Goal: Information Seeking & Learning: Compare options

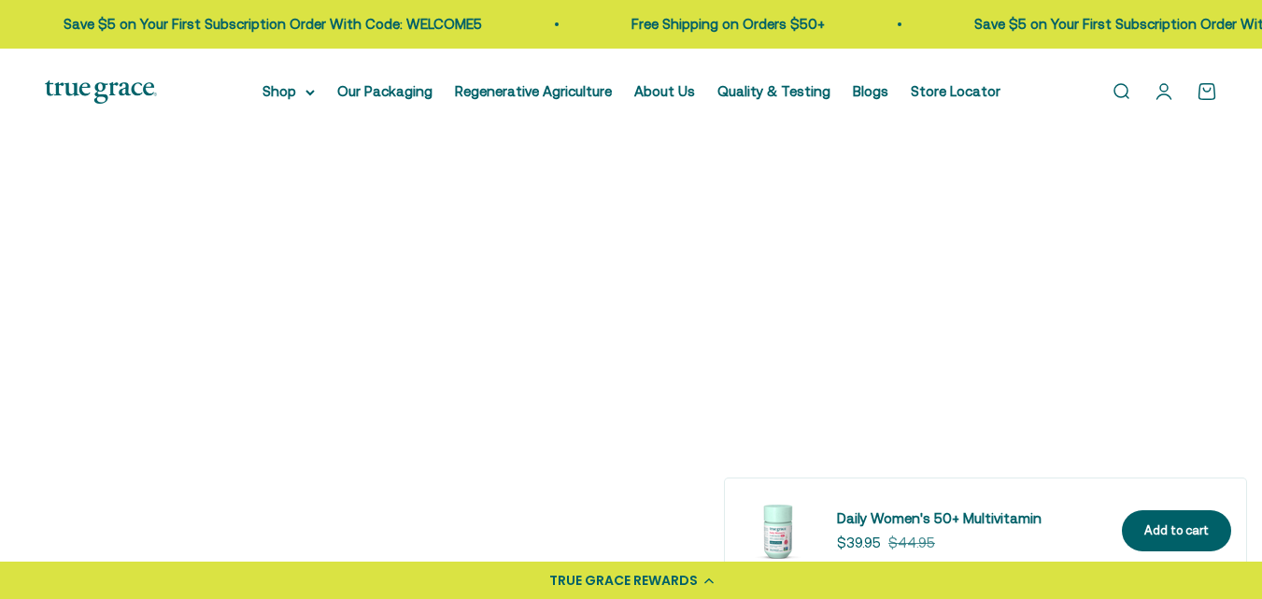
scroll to position [2509, 0]
select select "3"
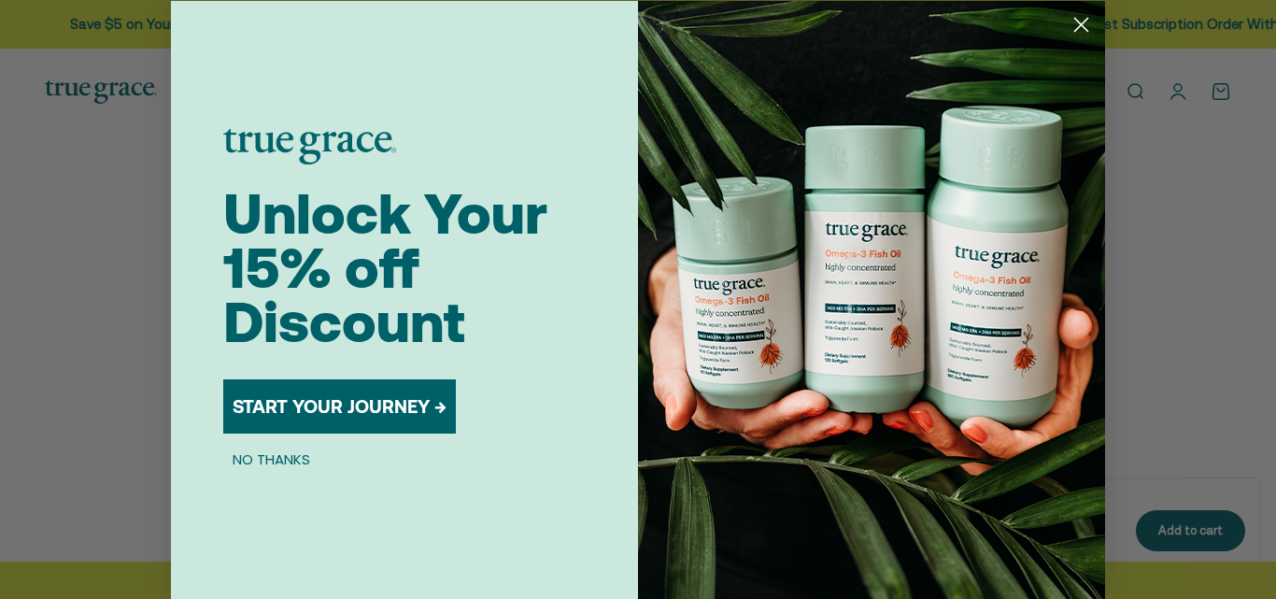
click at [1078, 21] on icon "Close dialog" at bounding box center [1081, 24] width 13 height 13
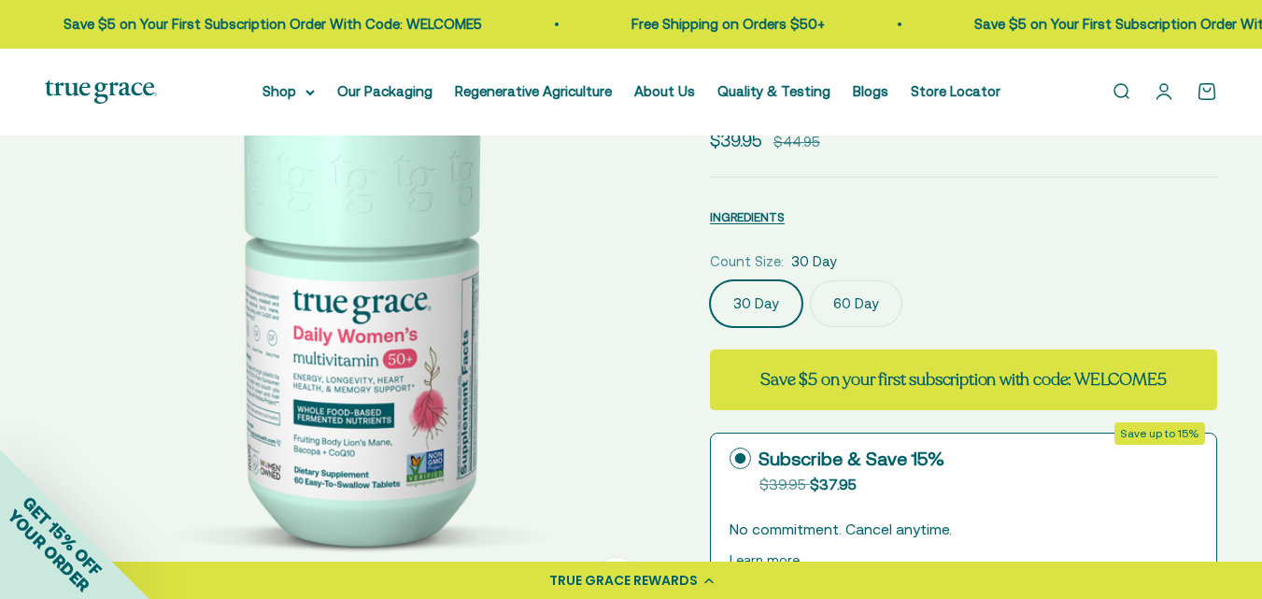
scroll to position [343, 0]
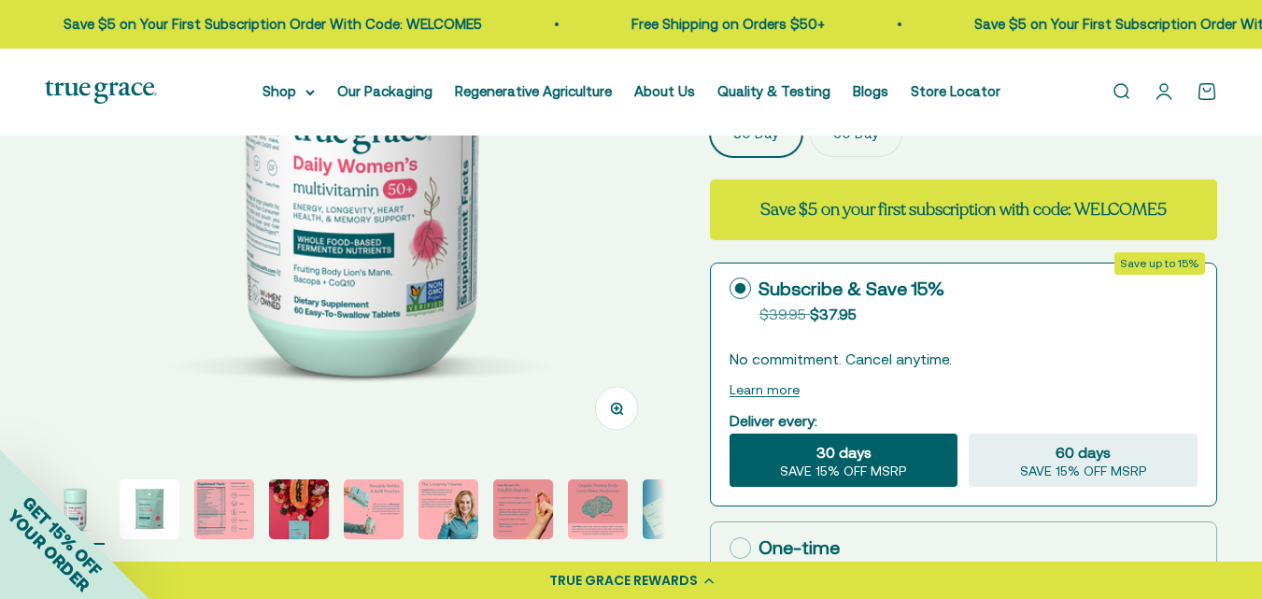
drag, startPoint x: 1266, startPoint y: 244, endPoint x: 1168, endPoint y: 65, distance: 203.6
click at [289, 195] on img at bounding box center [355, 147] width 620 height 620
click at [587, 249] on img at bounding box center [355, 147] width 620 height 620
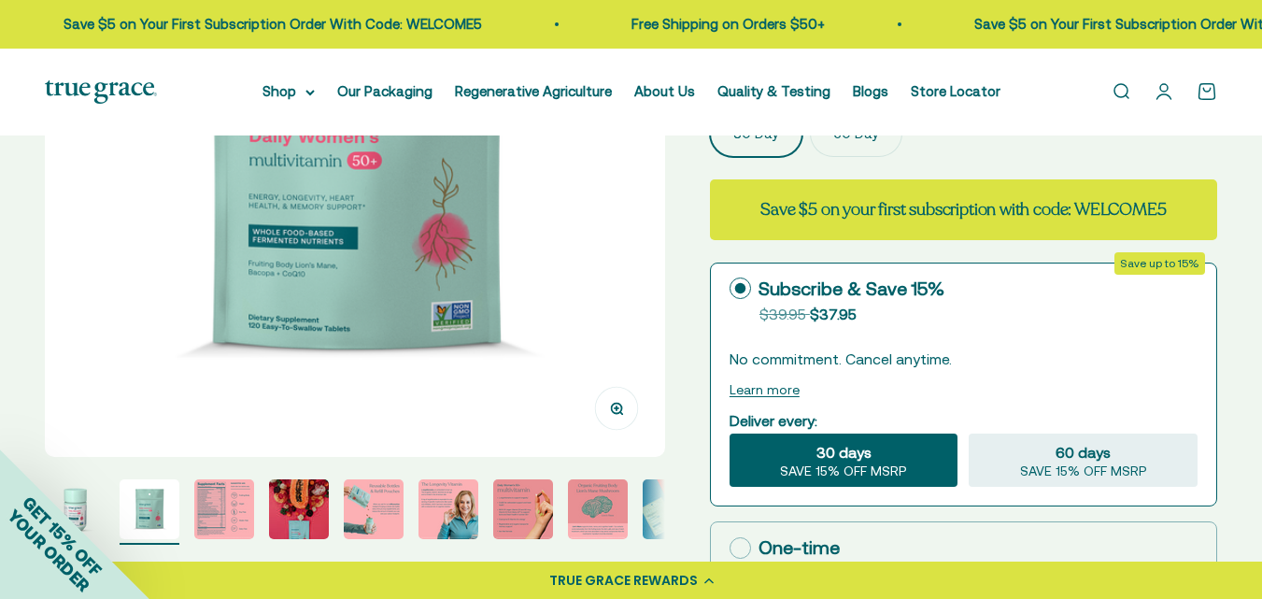
click at [587, 249] on img at bounding box center [355, 147] width 620 height 620
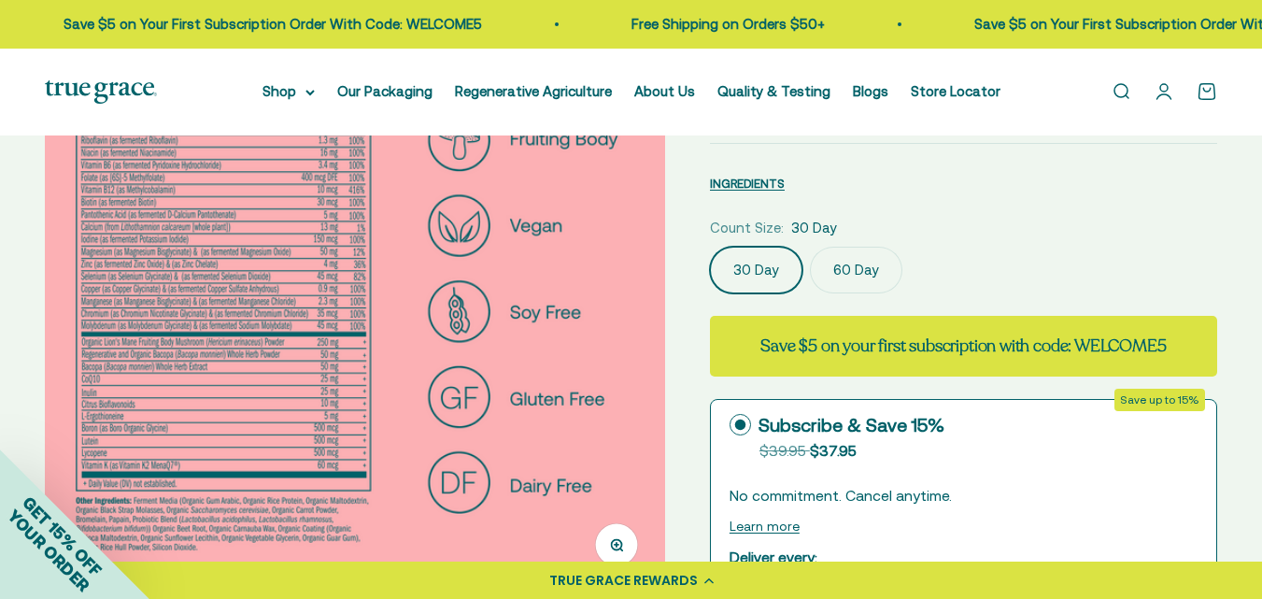
scroll to position [127, 0]
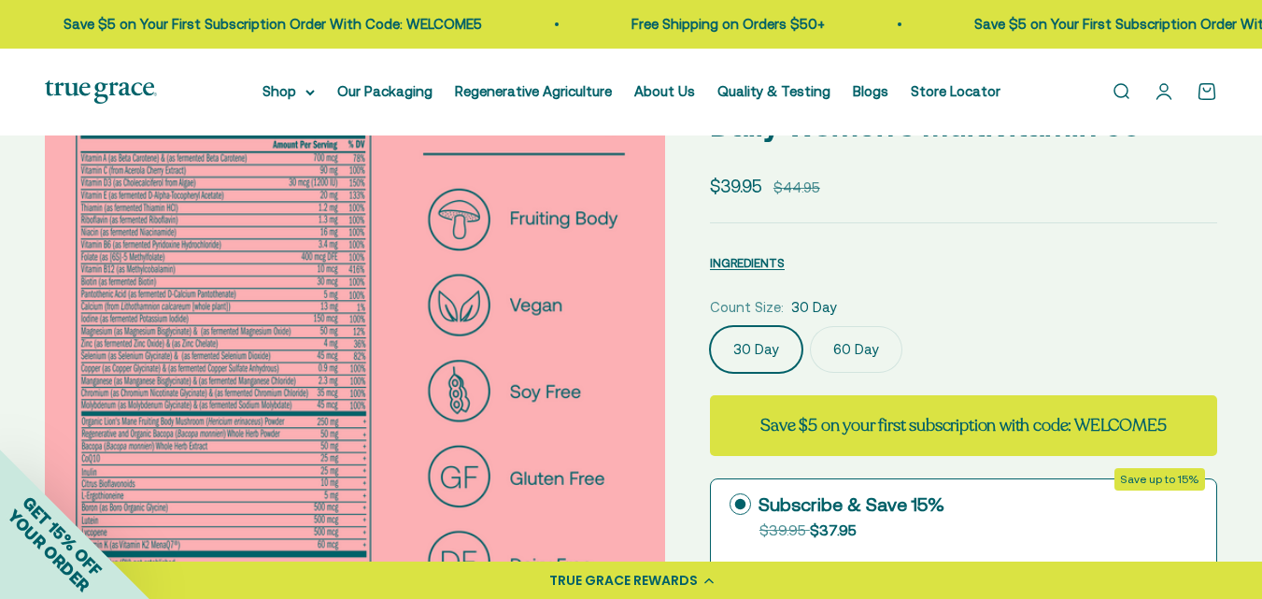
click at [192, 317] on img at bounding box center [355, 363] width 620 height 620
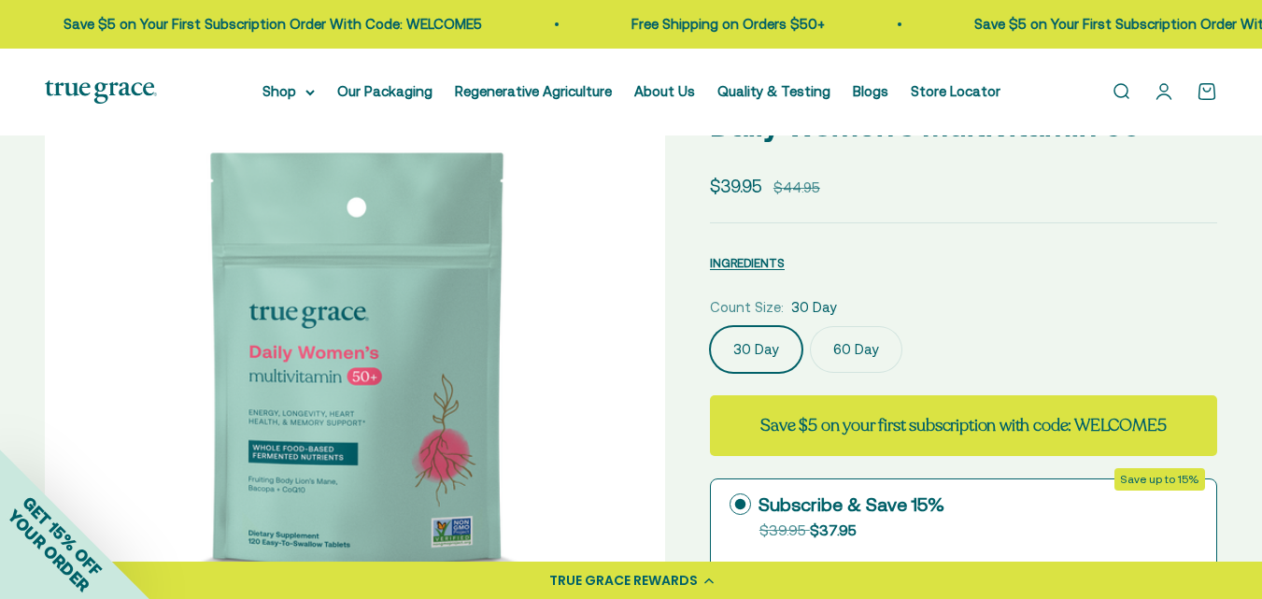
click at [192, 318] on img at bounding box center [355, 363] width 620 height 620
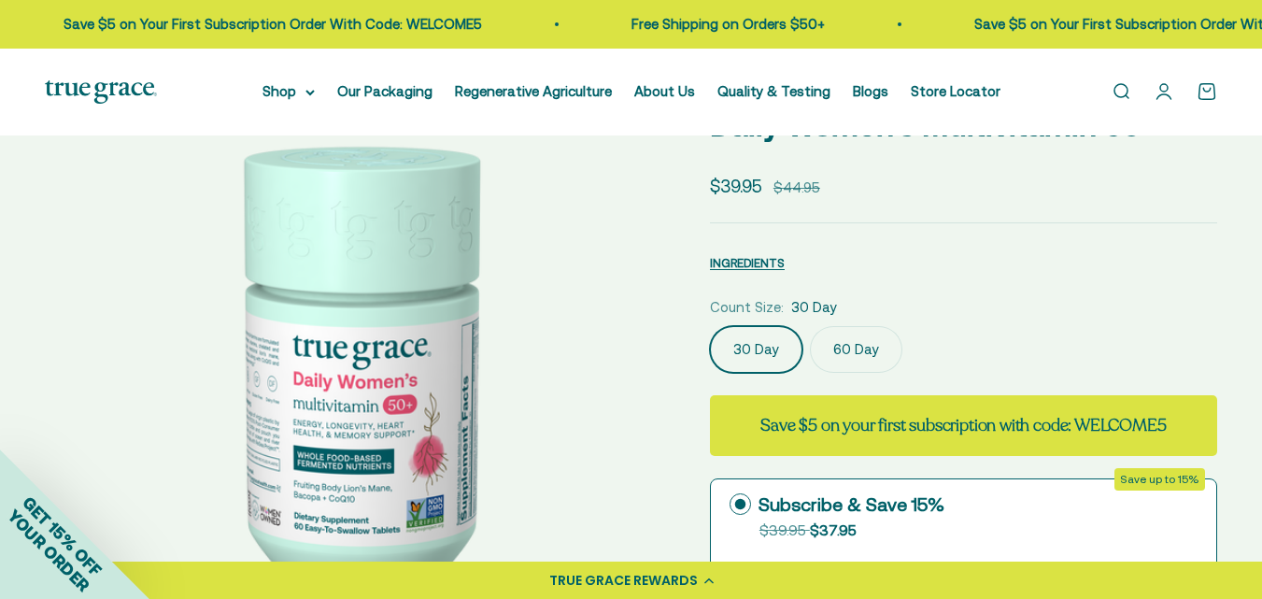
click at [192, 318] on img at bounding box center [355, 363] width 620 height 620
click at [650, 336] on img at bounding box center [355, 363] width 620 height 620
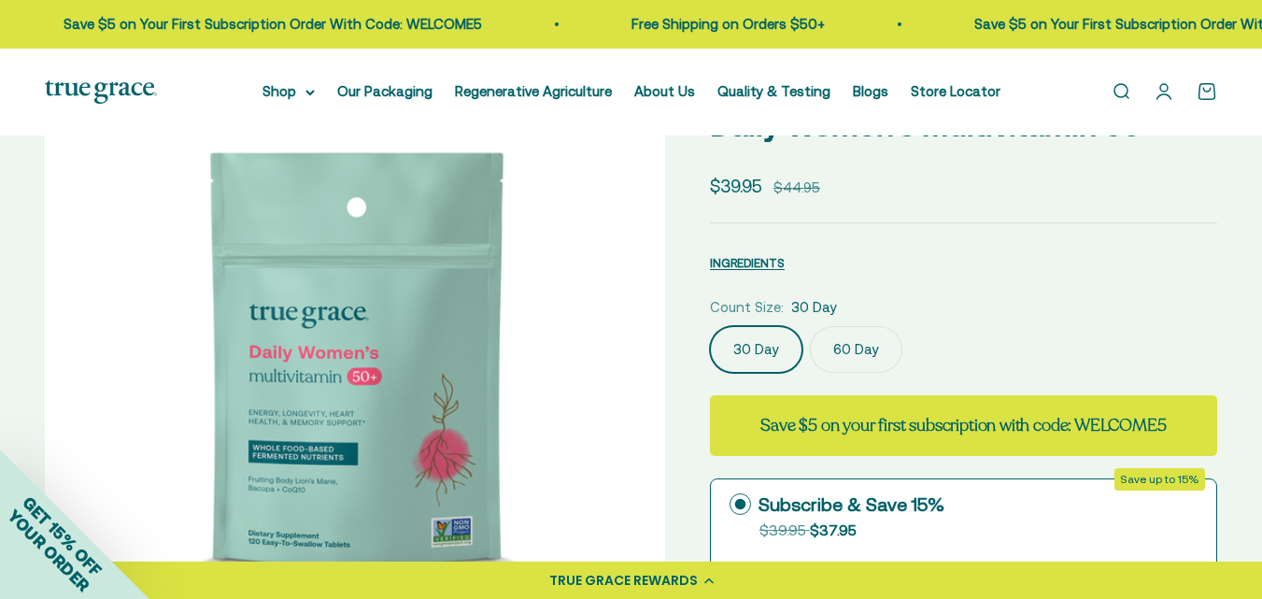
click at [650, 336] on img at bounding box center [355, 363] width 620 height 620
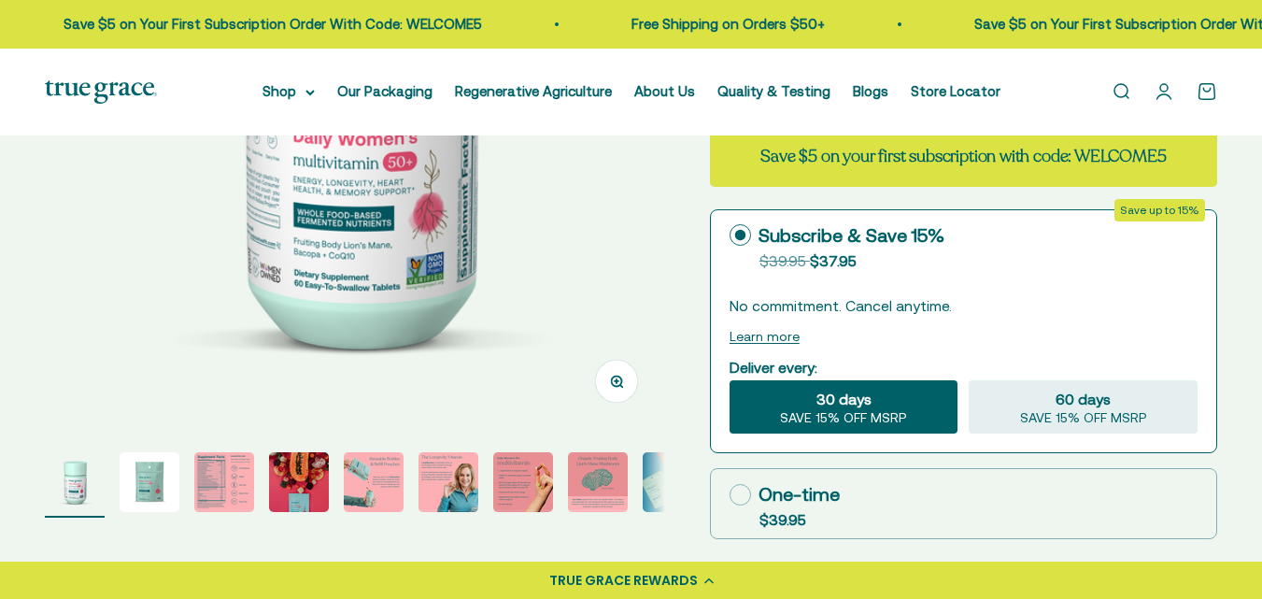
scroll to position [481, 0]
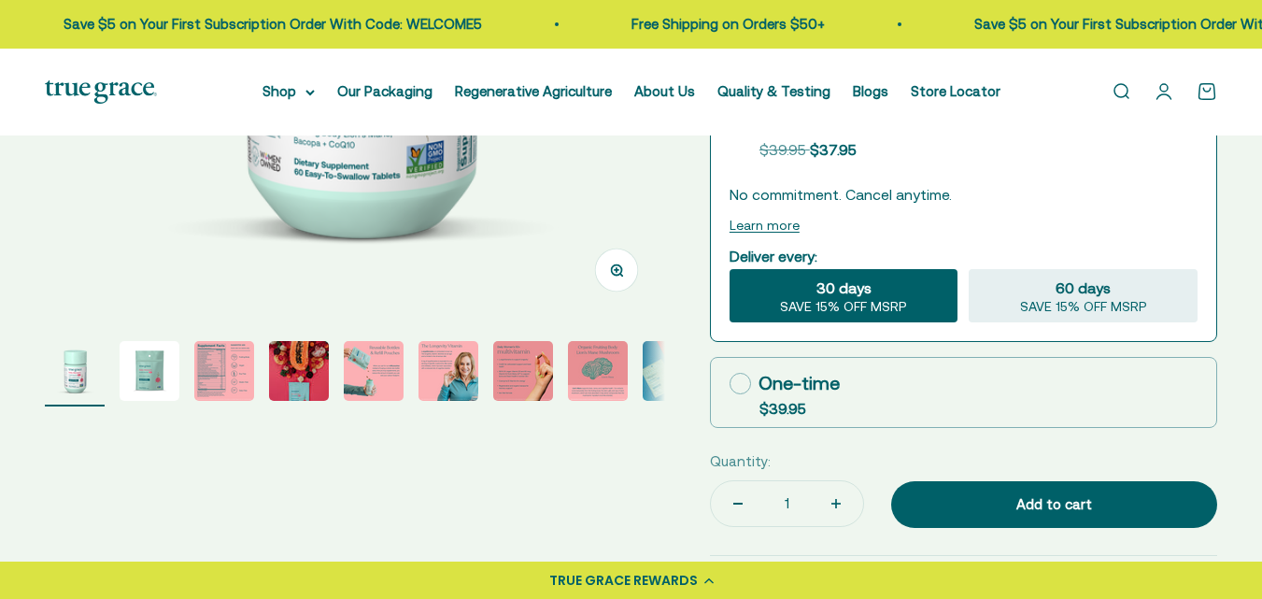
select select "3"
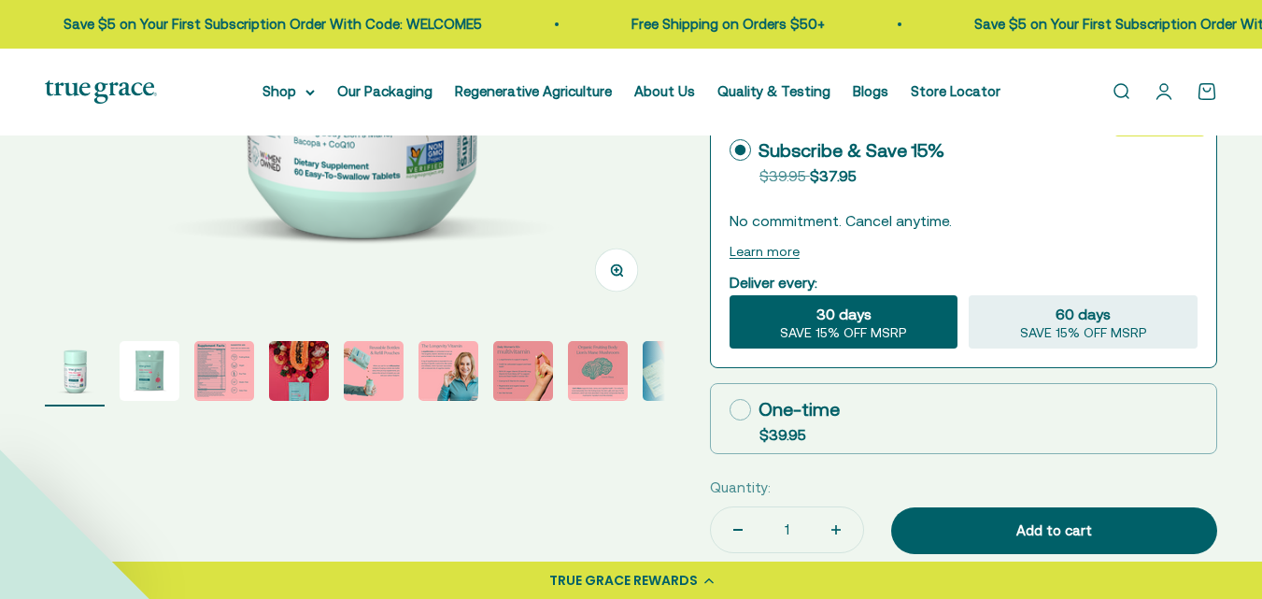
scroll to position [0, 0]
click at [144, 373] on img "Go to item 2" at bounding box center [150, 371] width 60 height 60
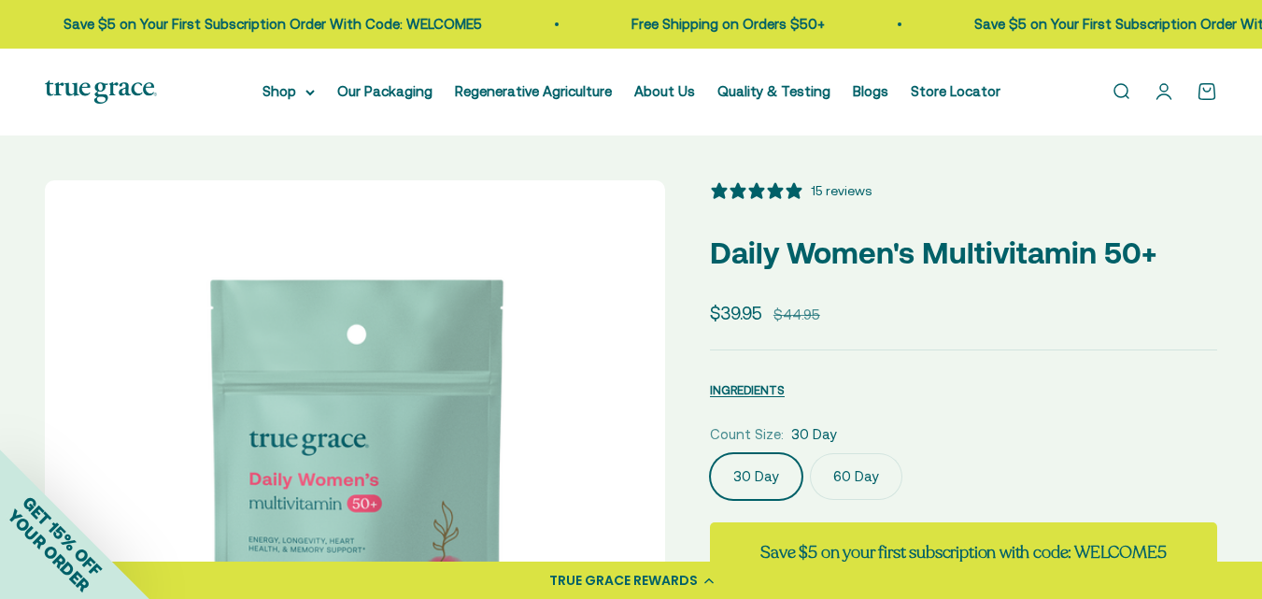
click at [846, 475] on label "60 Day" at bounding box center [856, 476] width 92 height 47
click at [710, 453] on input "60 Day" at bounding box center [709, 452] width 1 height 1
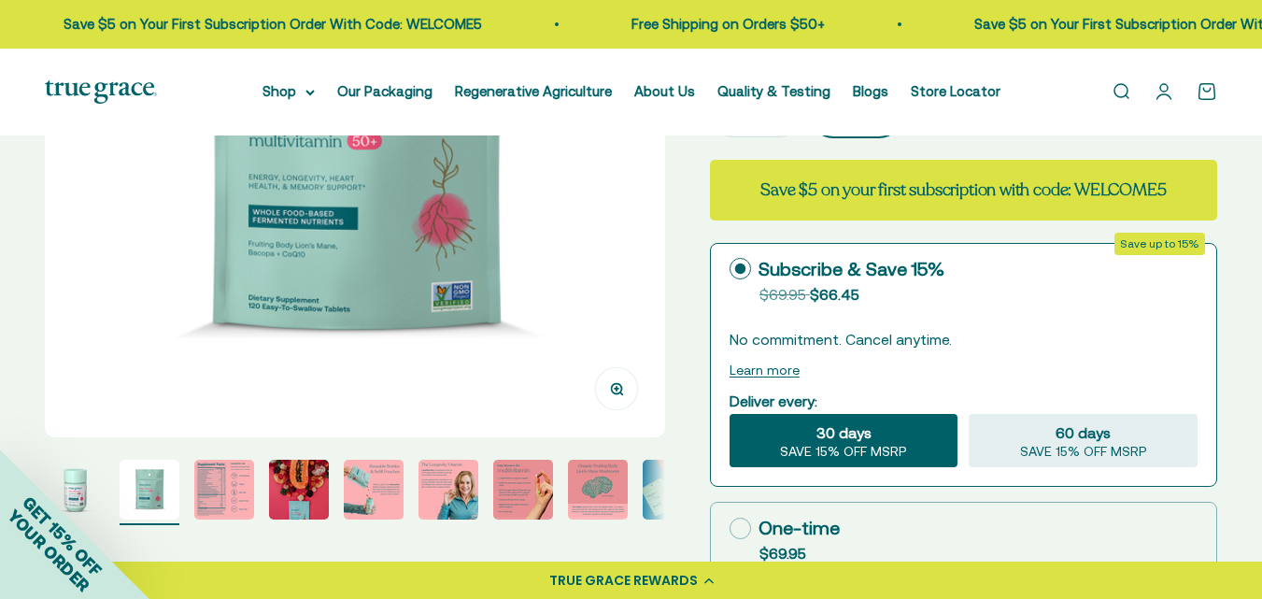
scroll to position [408, 0]
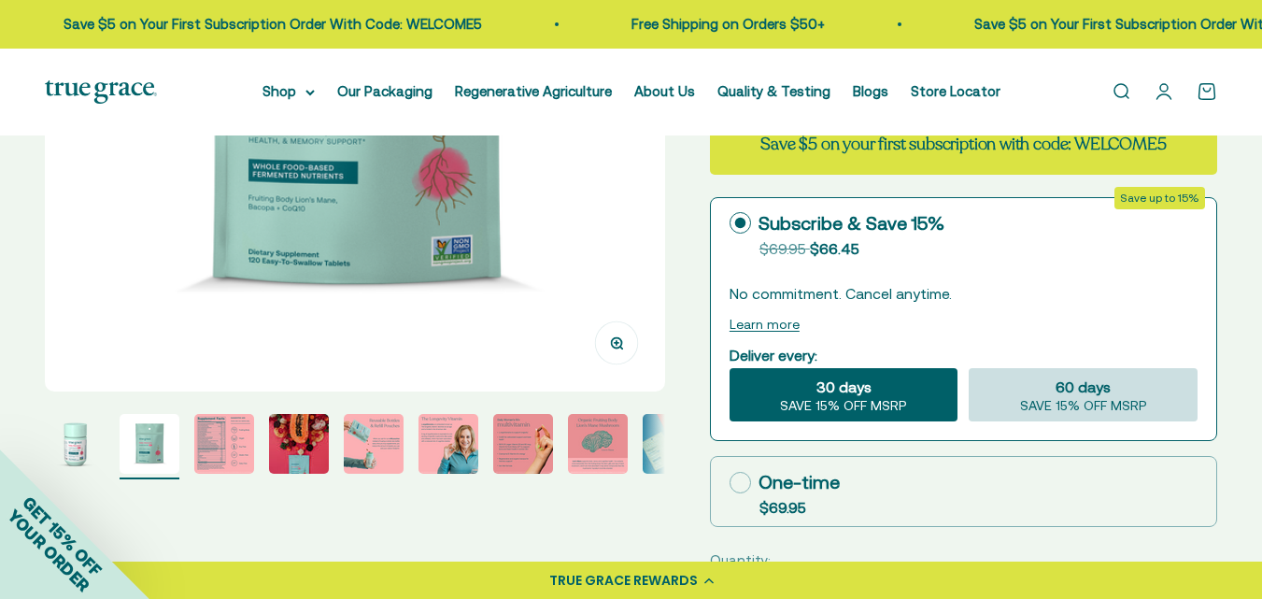
click at [1058, 393] on span "60 days" at bounding box center [1083, 387] width 55 height 22
click at [969, 368] on input "60 days SAVE 15% OFF MSRP" at bounding box center [968, 367] width 1 height 1
radio input "true"
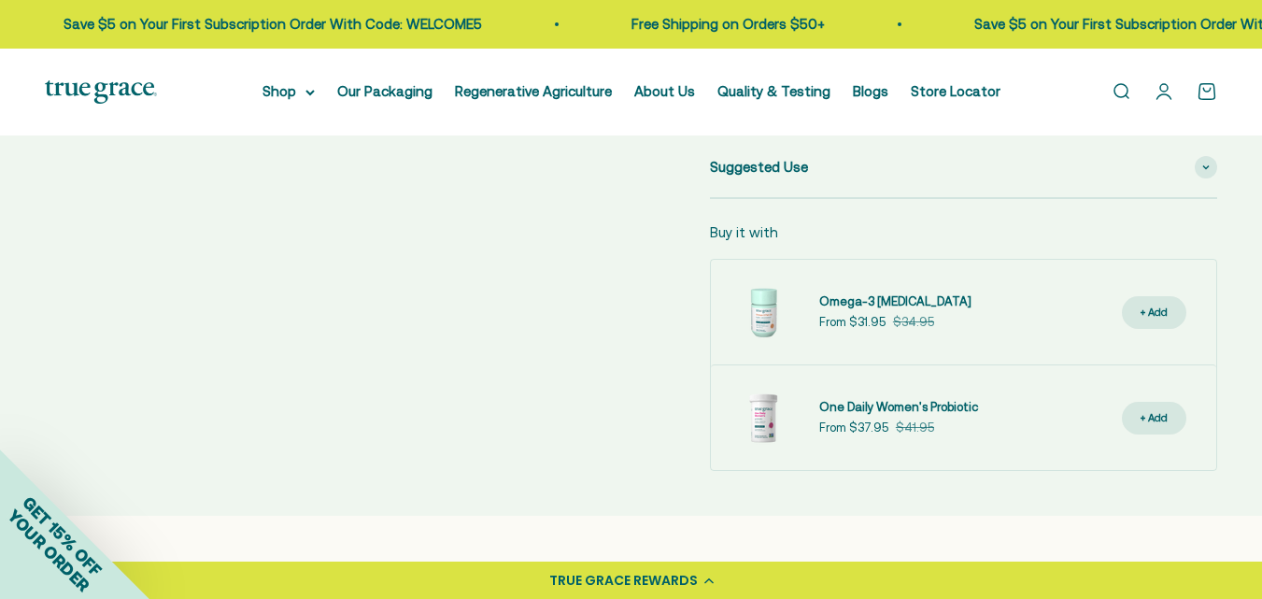
scroll to position [1168, 0]
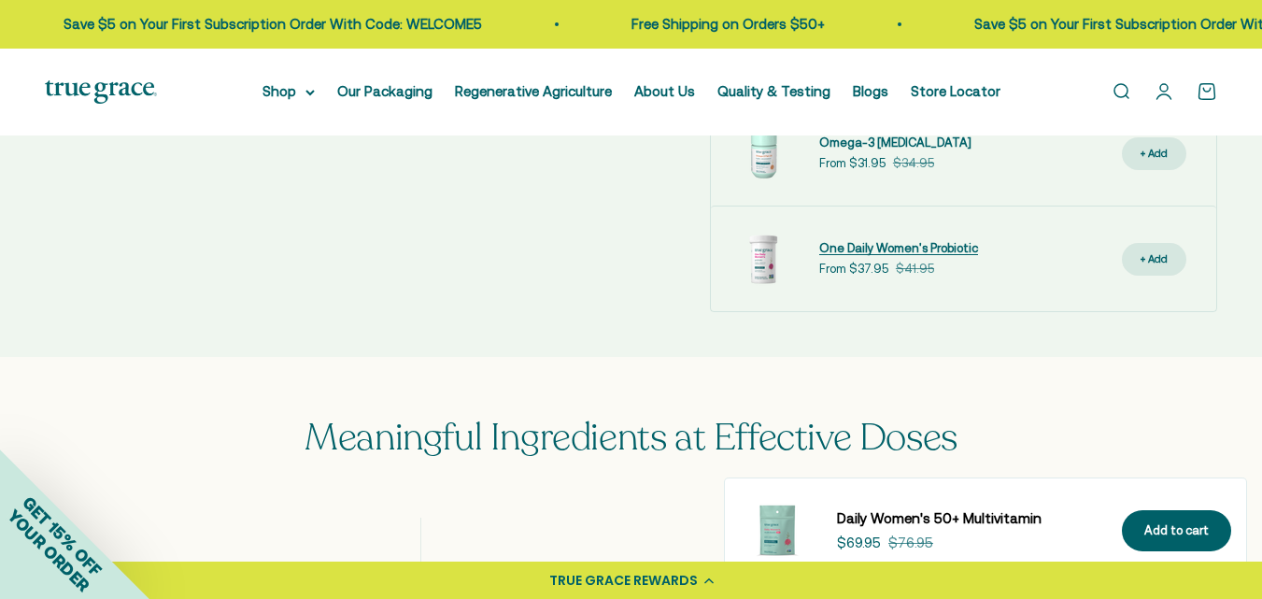
click at [908, 245] on span "One Daily Women's Probiotic" at bounding box center [898, 248] width 159 height 14
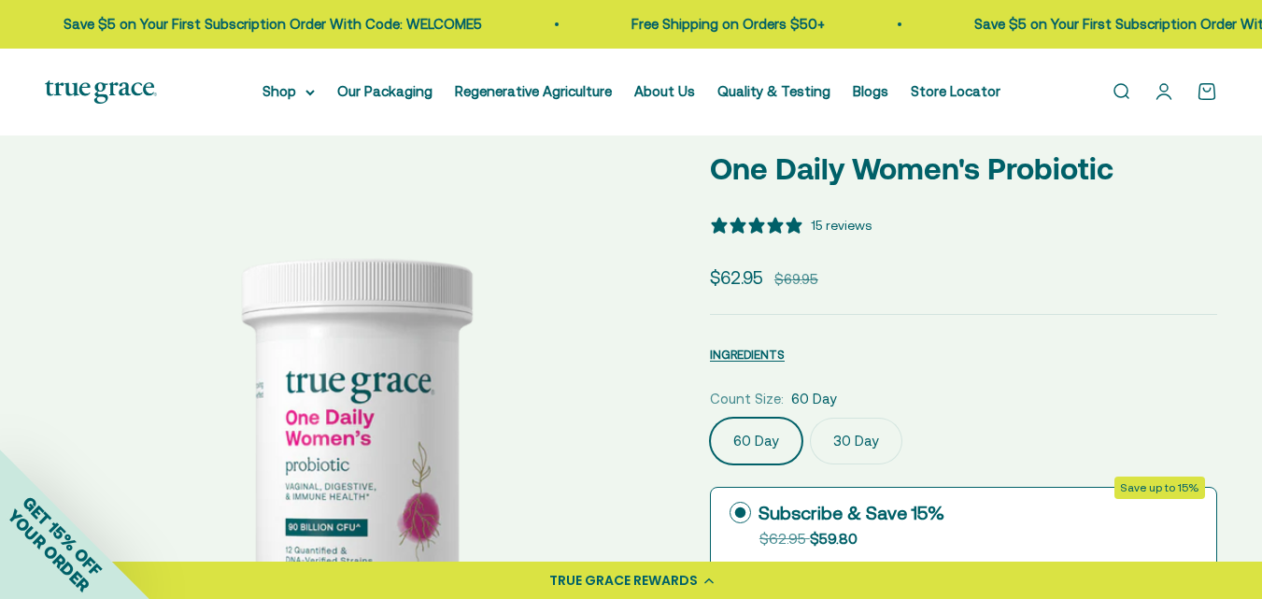
scroll to position [312, 0]
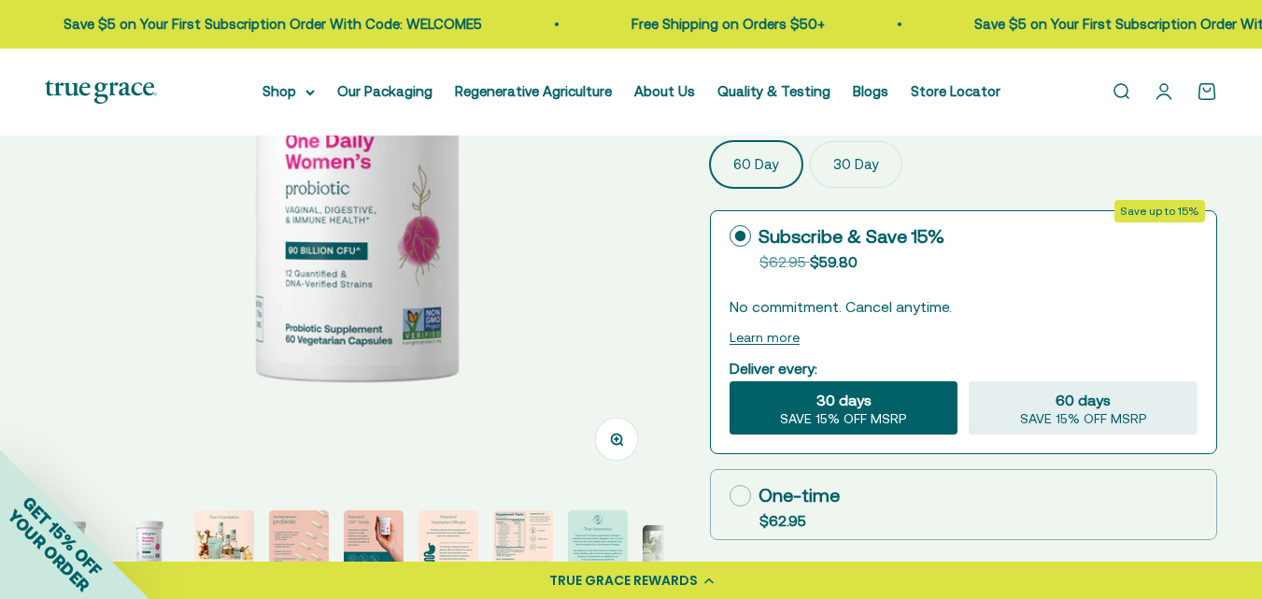
select select "3"
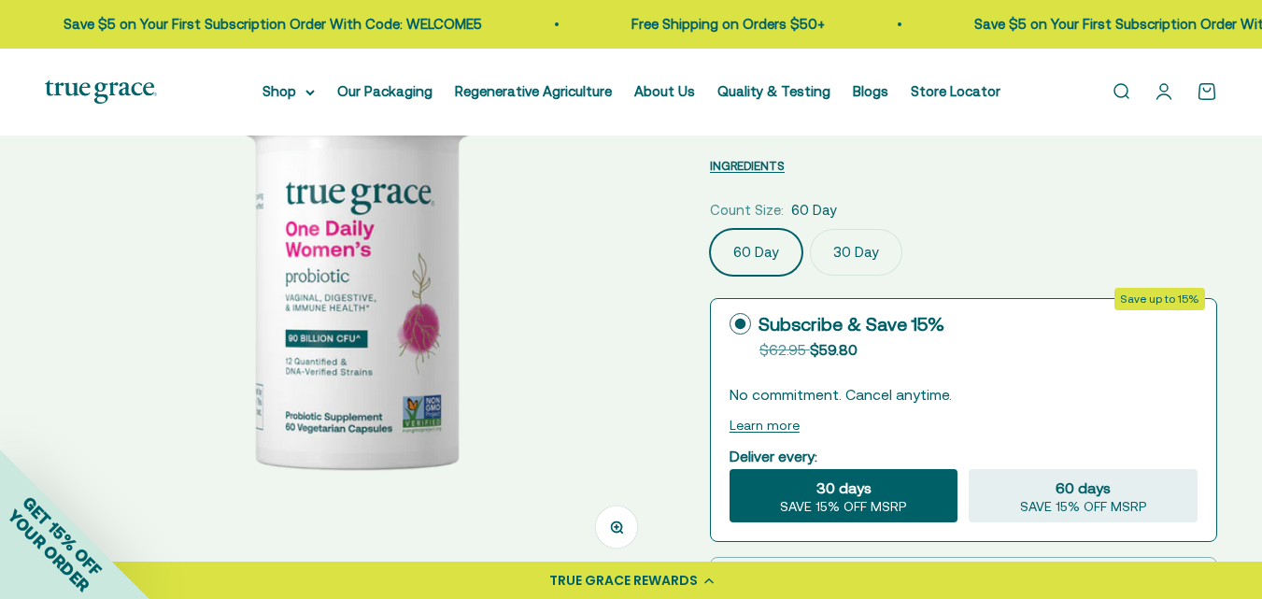
scroll to position [191, 0]
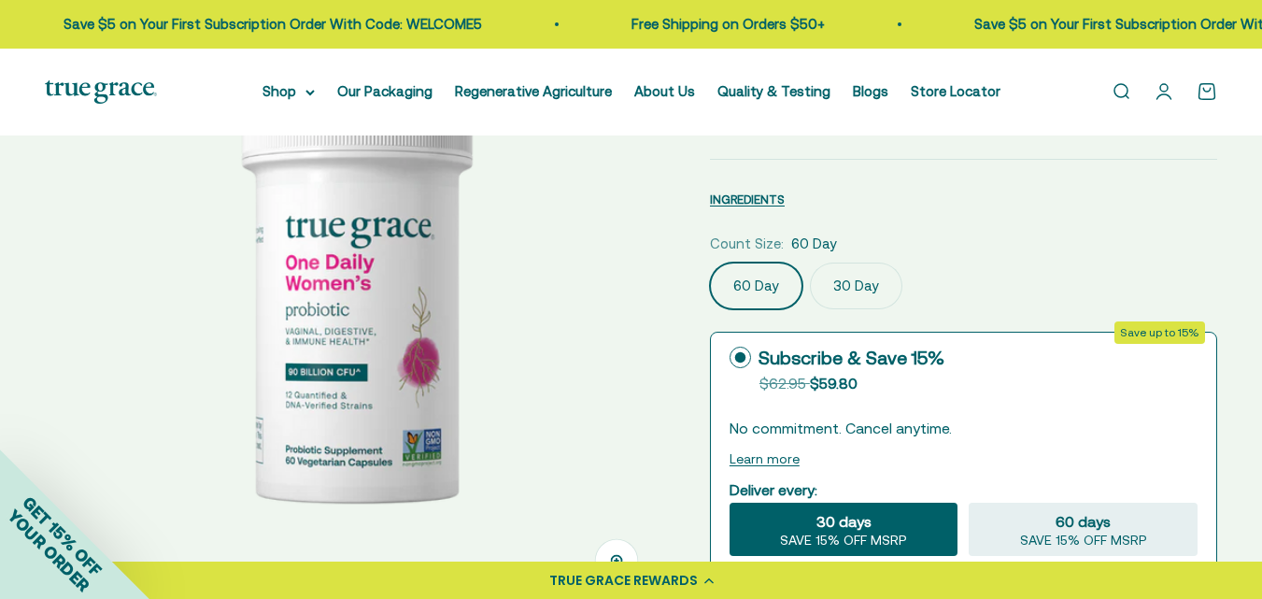
drag, startPoint x: 1268, startPoint y: 38, endPoint x: 1249, endPoint y: 64, distance: 32.1
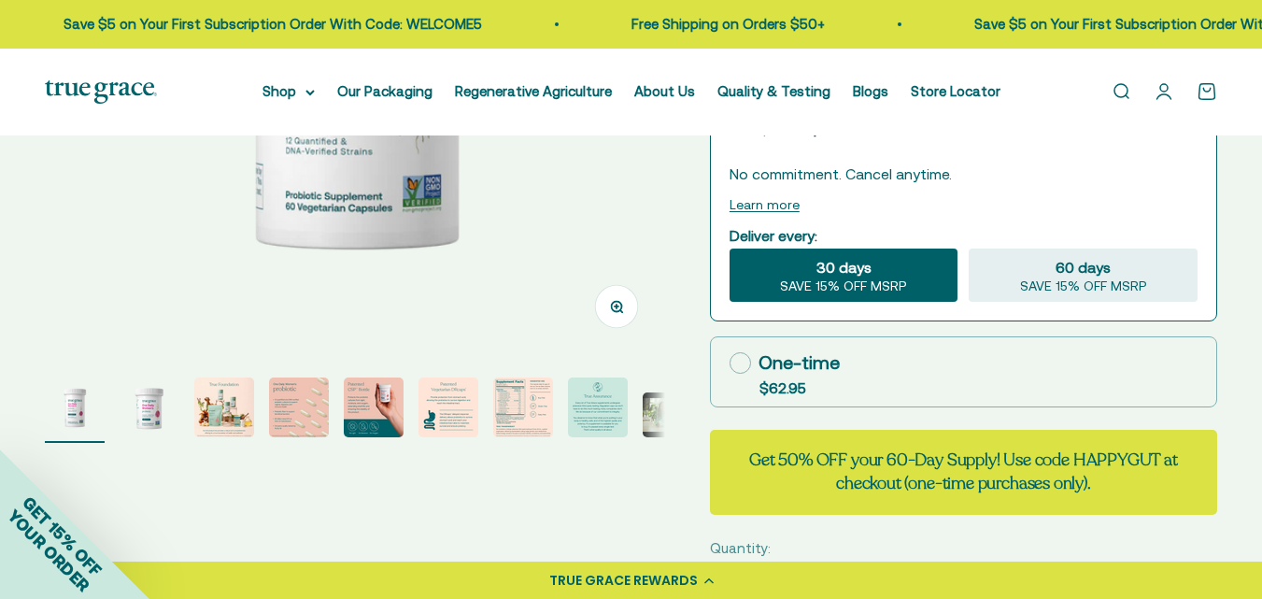
scroll to position [434, 0]
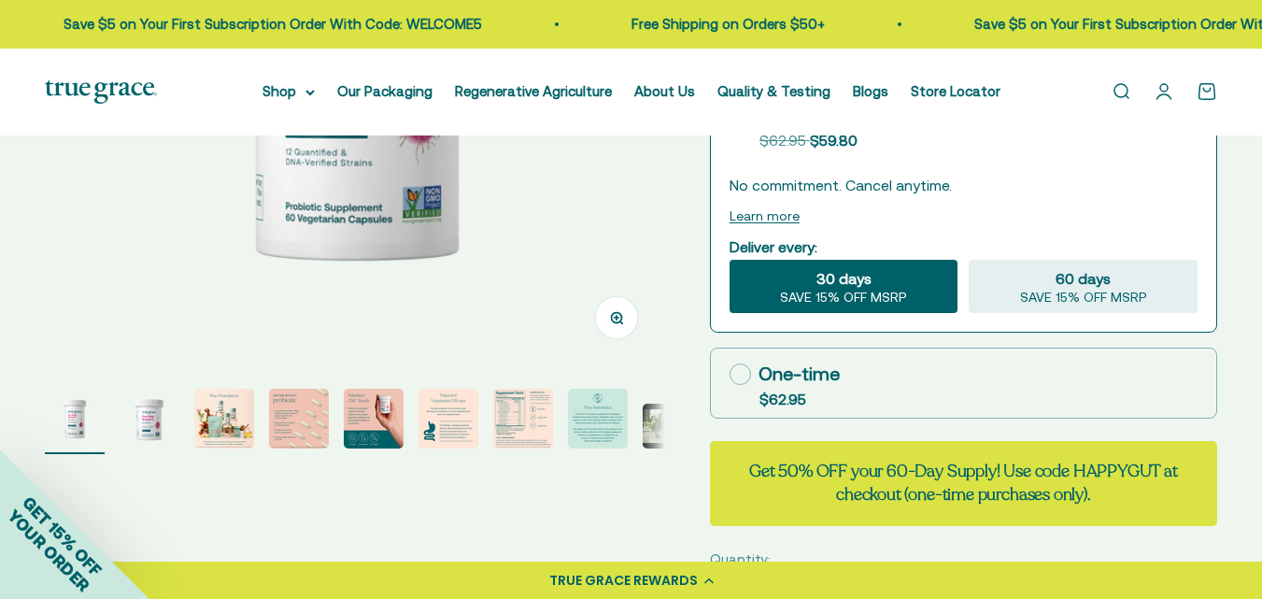
click at [647, 426] on img "Go to item 9" at bounding box center [673, 426] width 60 height 45
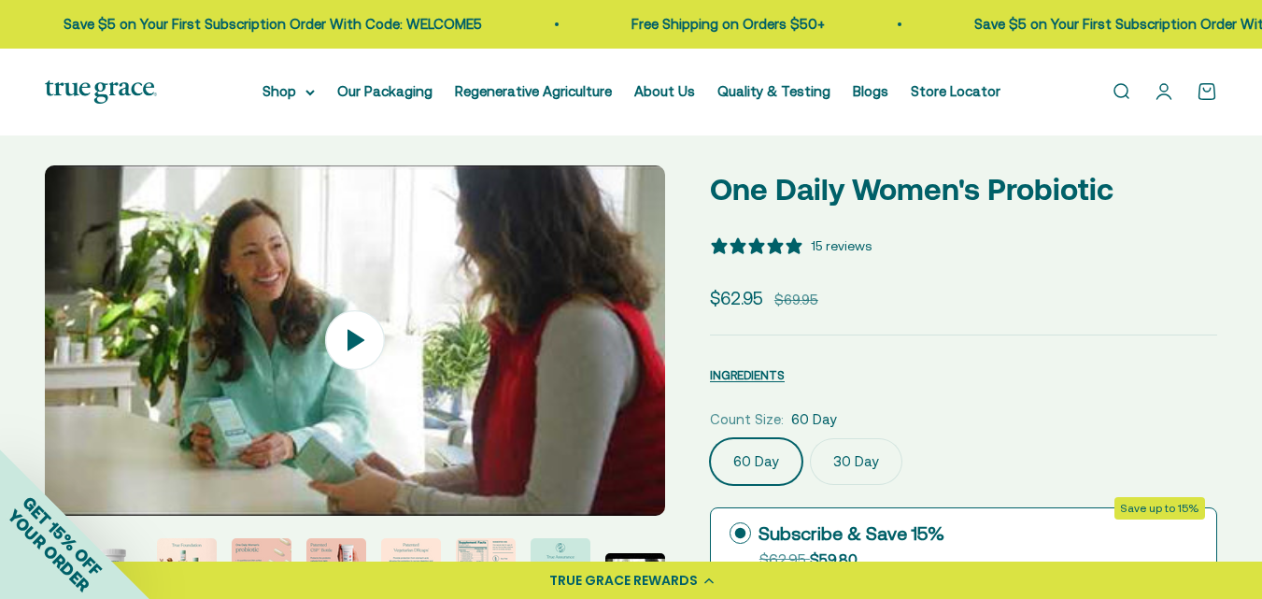
scroll to position [125, 0]
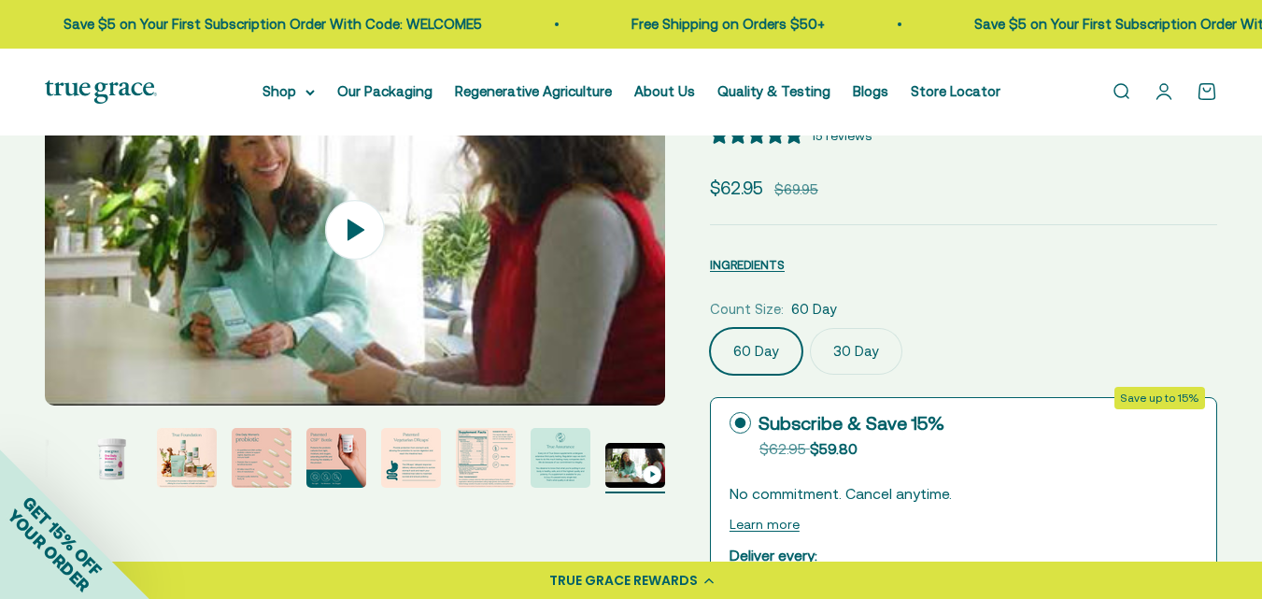
click at [553, 458] on img "Go to item 8" at bounding box center [561, 458] width 60 height 60
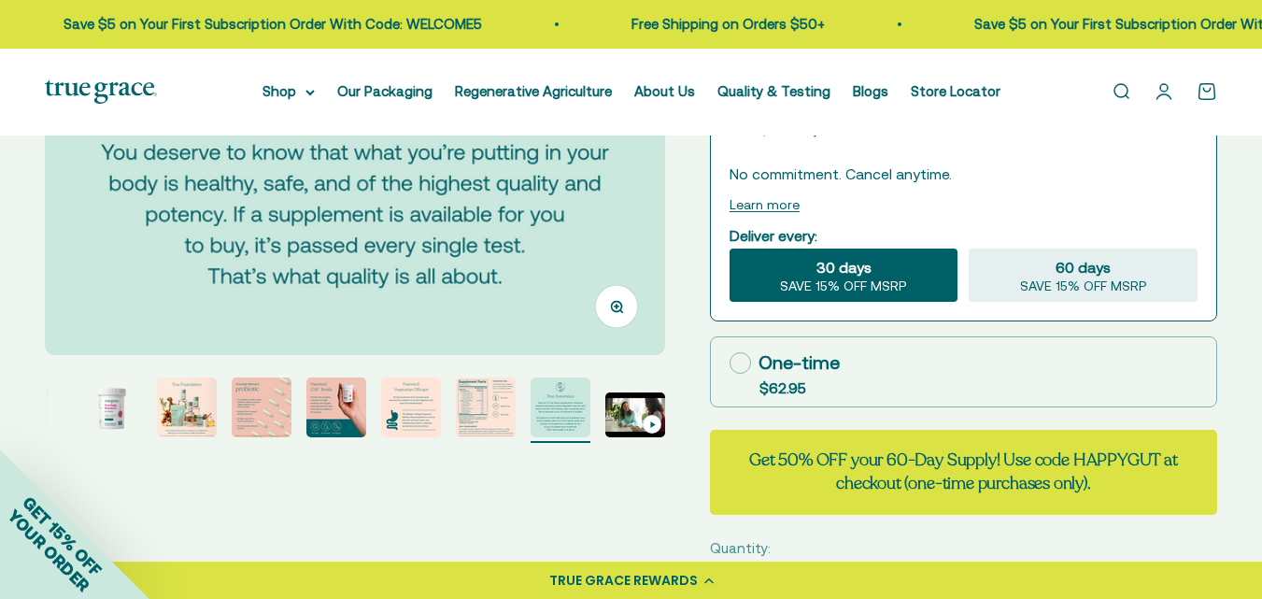
scroll to position [477, 0]
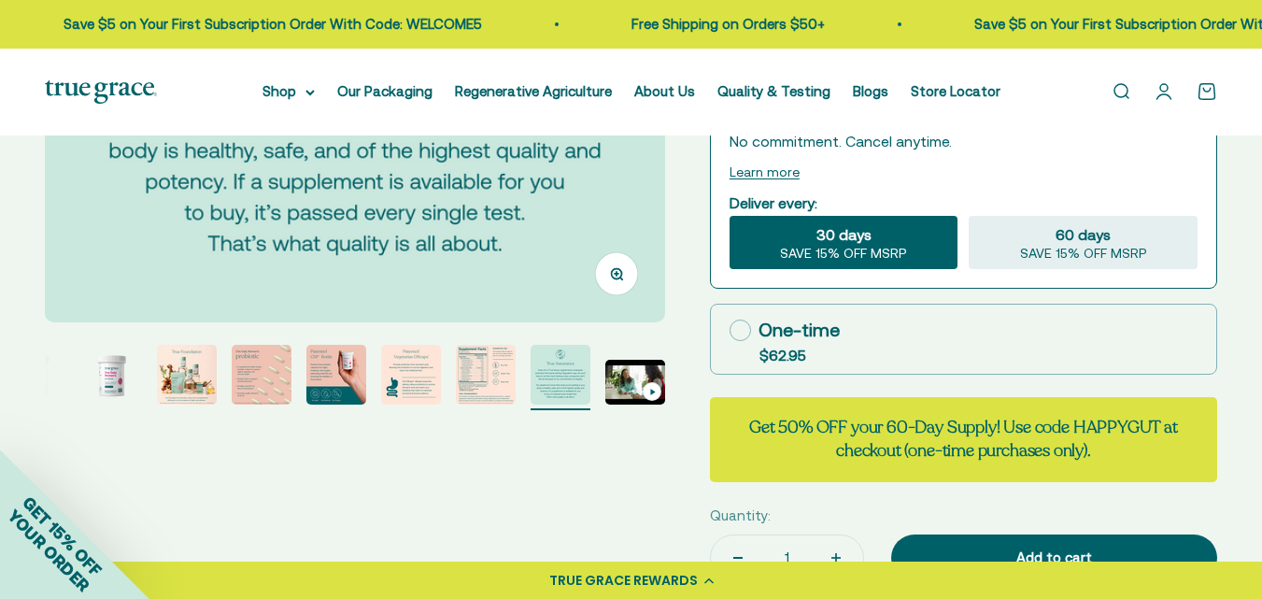
click at [482, 377] on img "Go to item 7" at bounding box center [486, 375] width 60 height 60
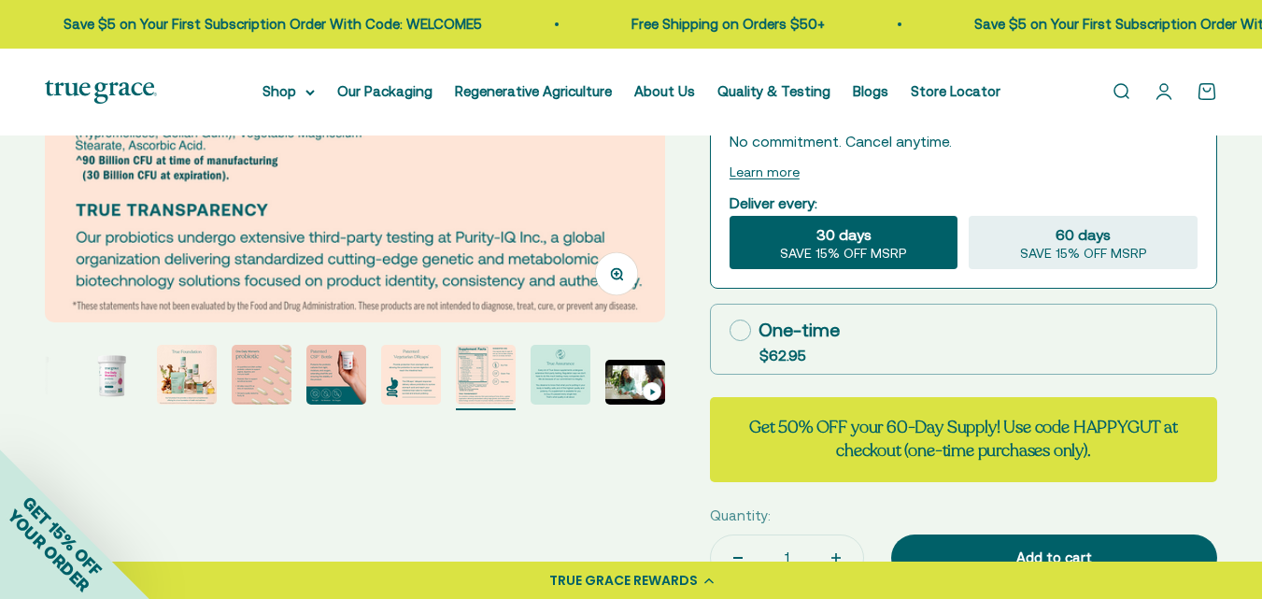
click at [422, 378] on img "Go to item 6" at bounding box center [411, 375] width 60 height 60
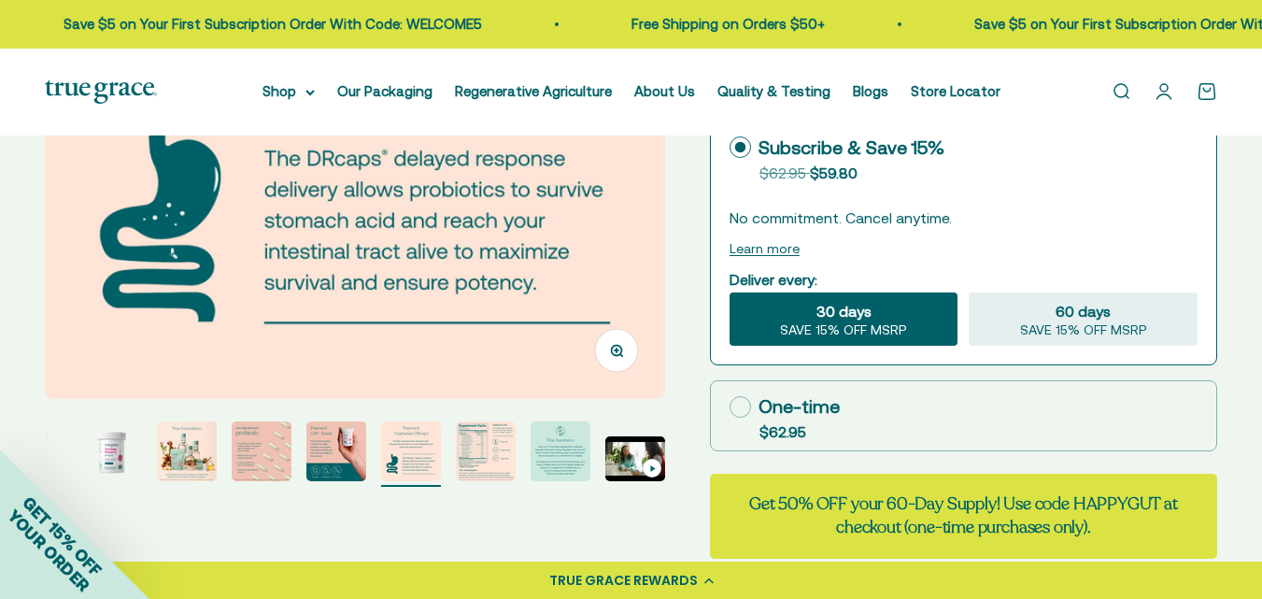
scroll to position [411, 0]
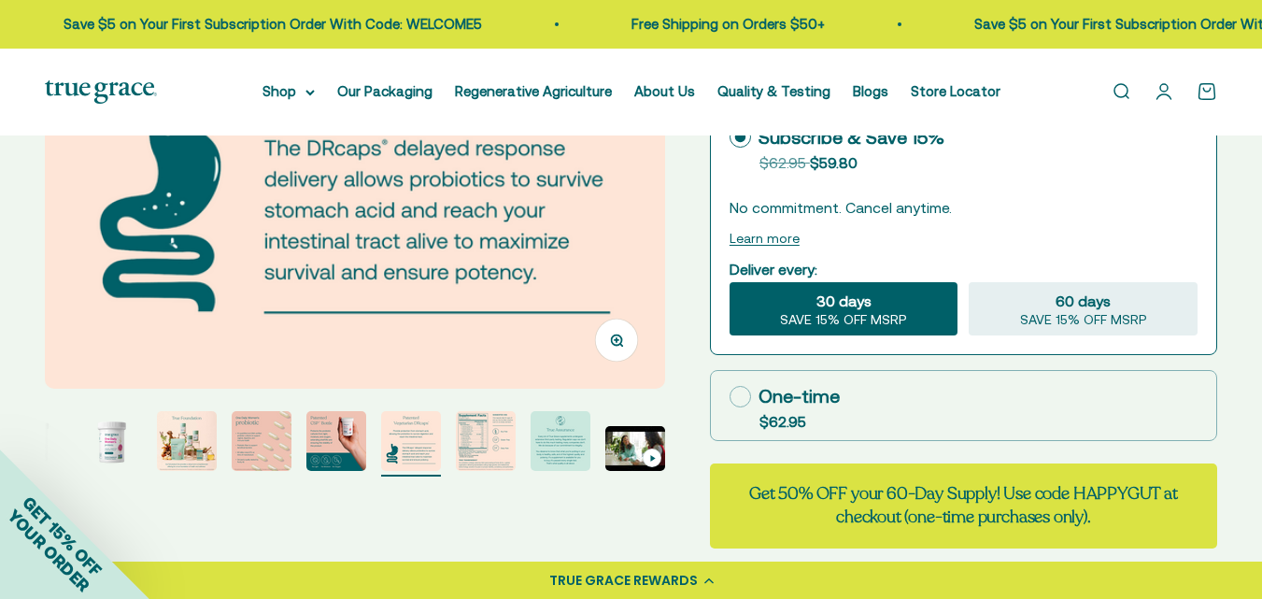
click at [114, 442] on img "Go to item 2" at bounding box center [112, 441] width 60 height 60
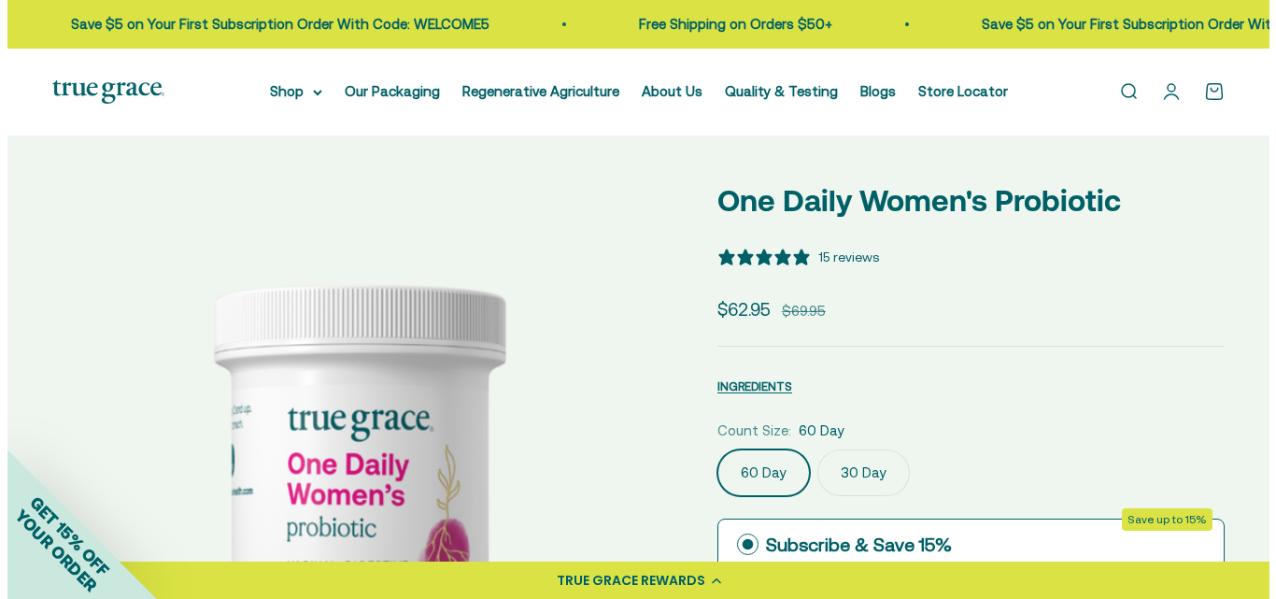
scroll to position [0, 0]
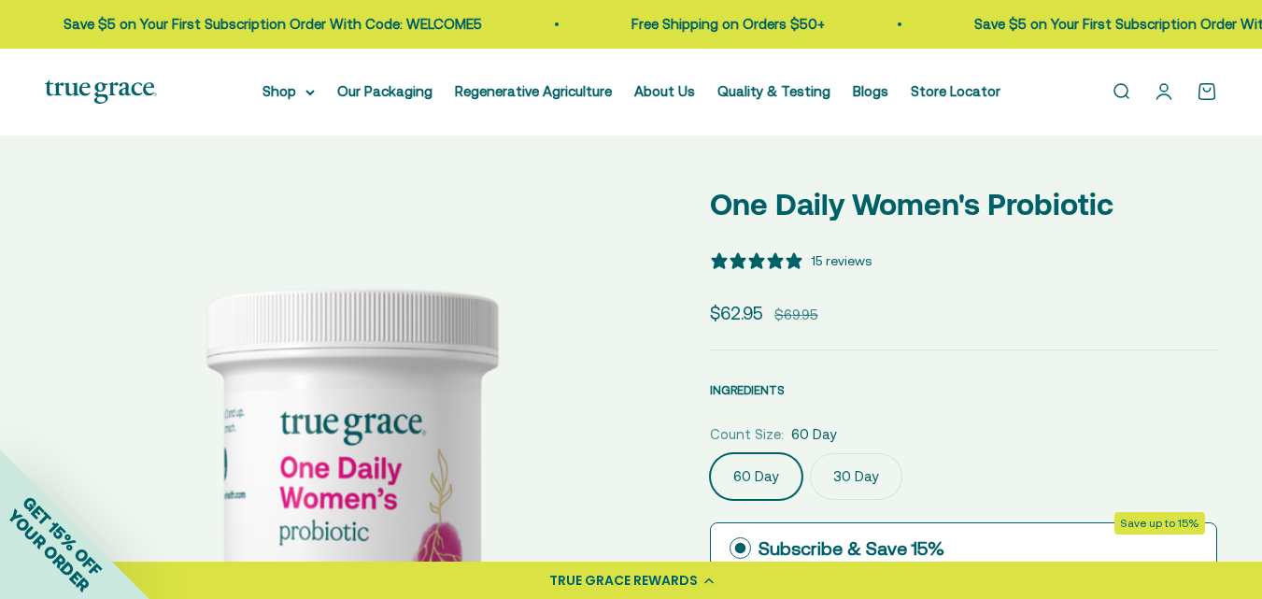
click at [754, 392] on span "INGREDIENTS" at bounding box center [747, 390] width 75 height 14
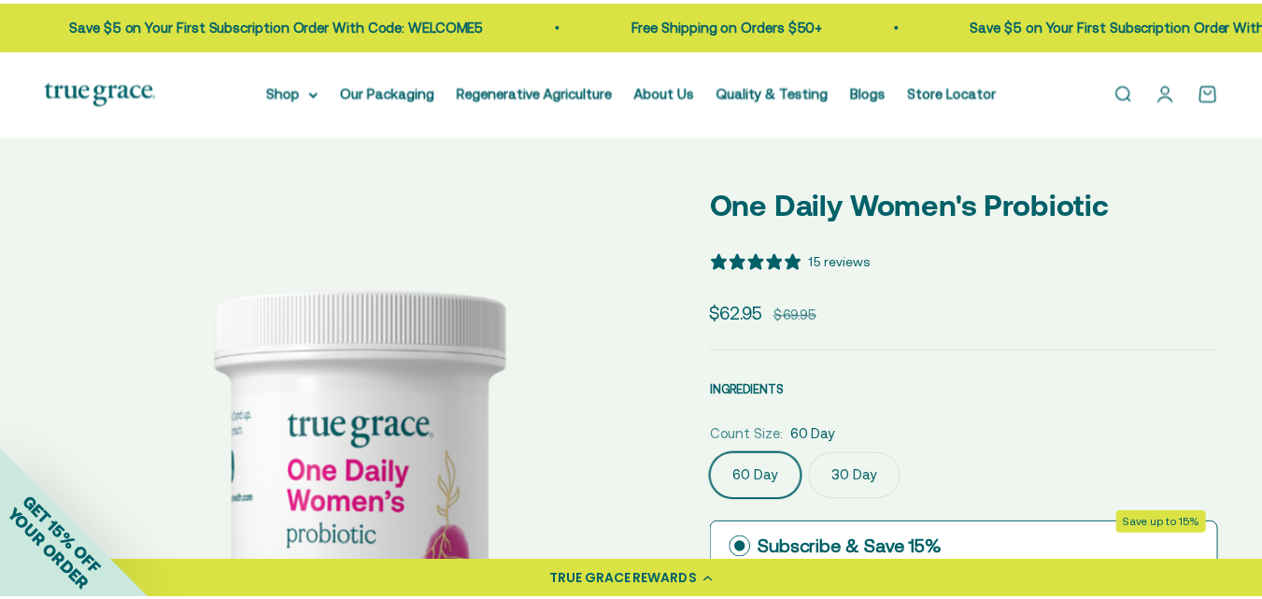
scroll to position [0, 639]
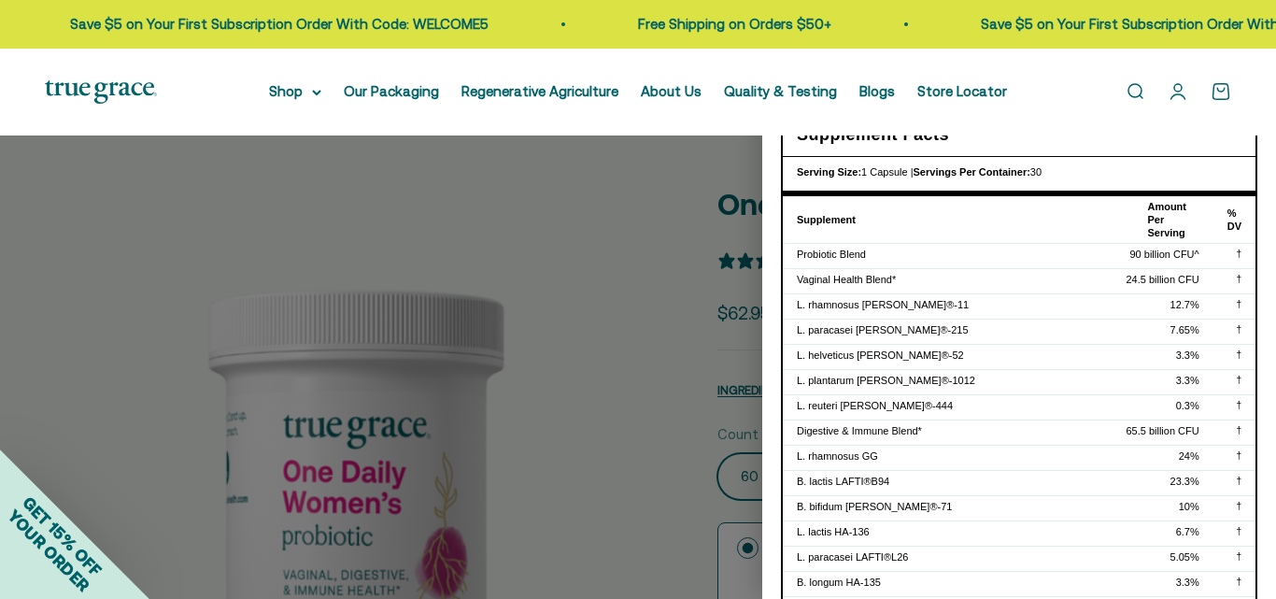
click at [615, 230] on div at bounding box center [638, 299] width 1276 height 599
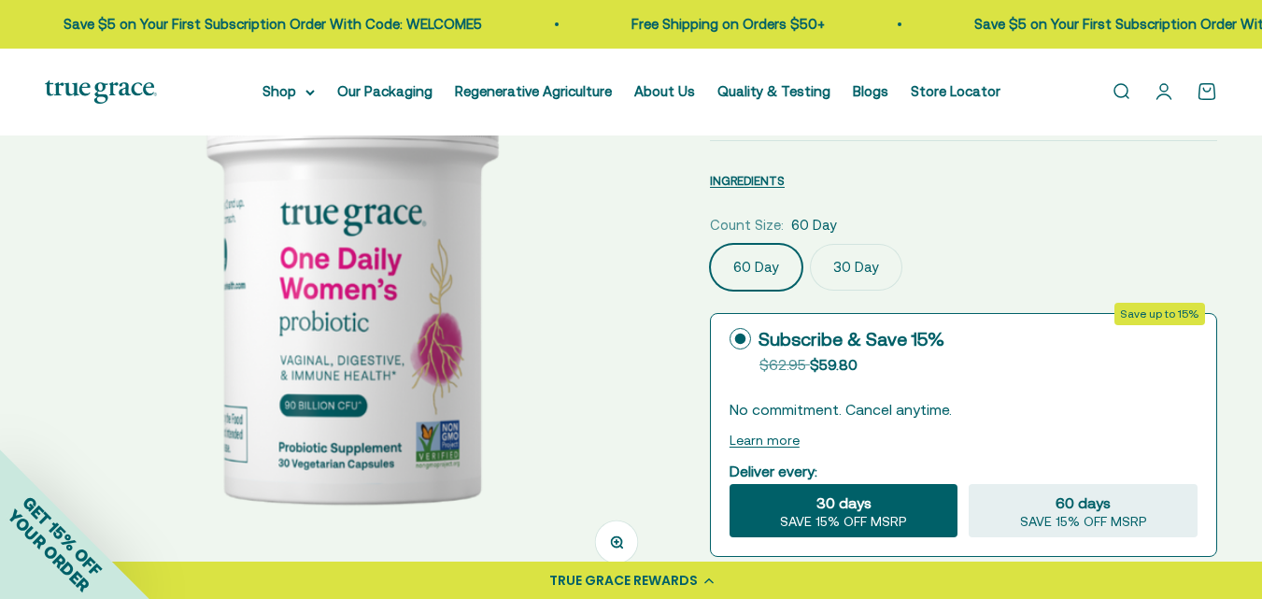
scroll to position [143, 0]
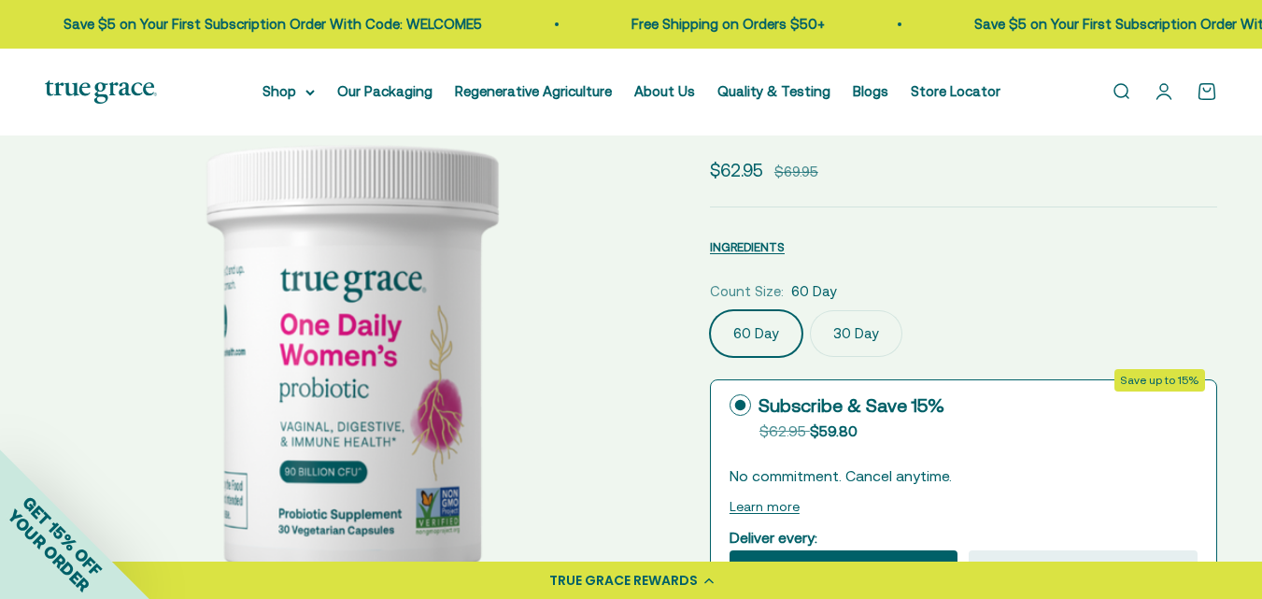
click at [831, 318] on label "30 Day" at bounding box center [856, 333] width 92 height 47
click at [710, 310] on input "30 Day" at bounding box center [709, 309] width 1 height 1
click at [734, 334] on label "60 Day" at bounding box center [756, 333] width 92 height 47
click at [710, 310] on input "60 Day" at bounding box center [709, 309] width 1 height 1
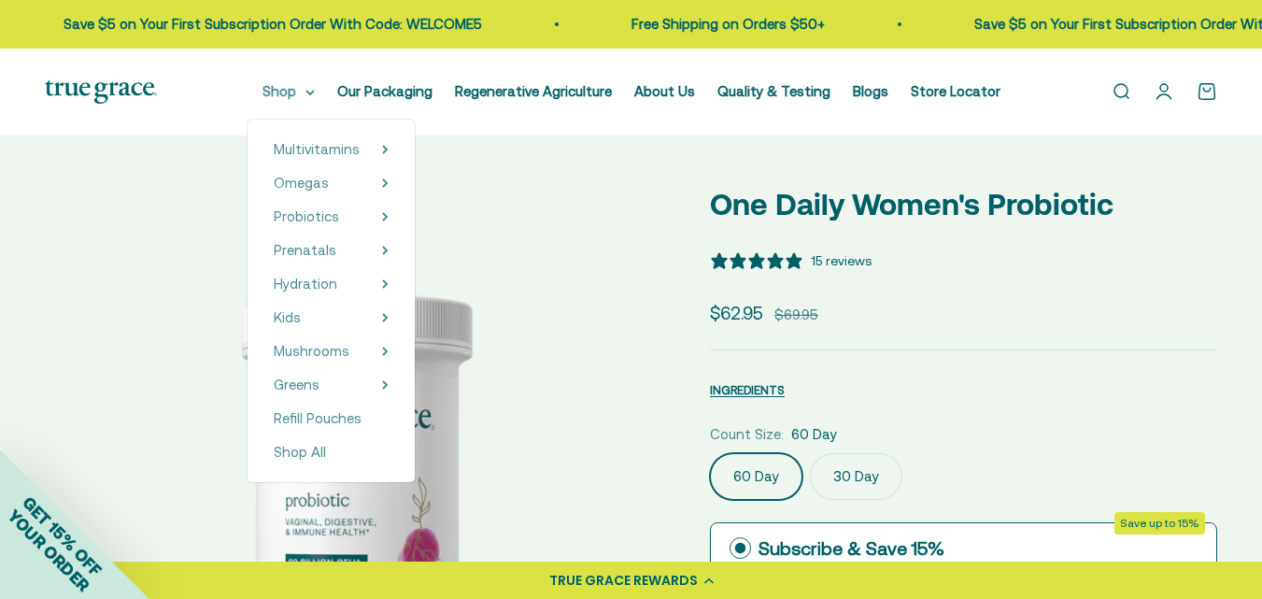
click at [286, 87] on summary "Shop" at bounding box center [289, 91] width 52 height 22
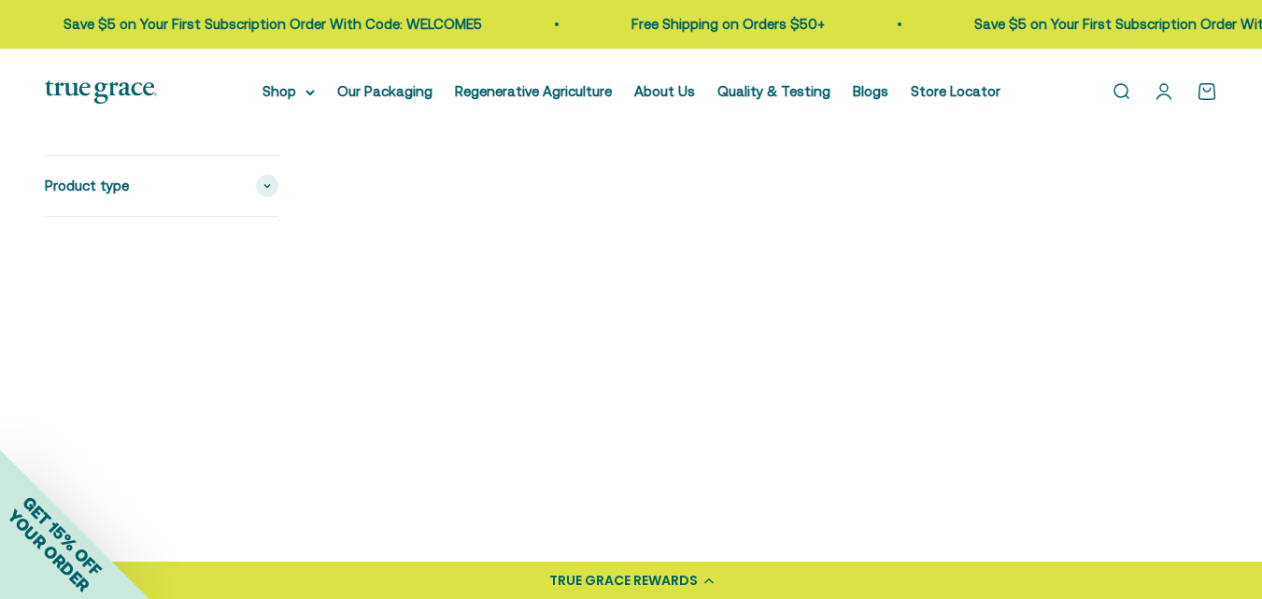
scroll to position [3393, 0]
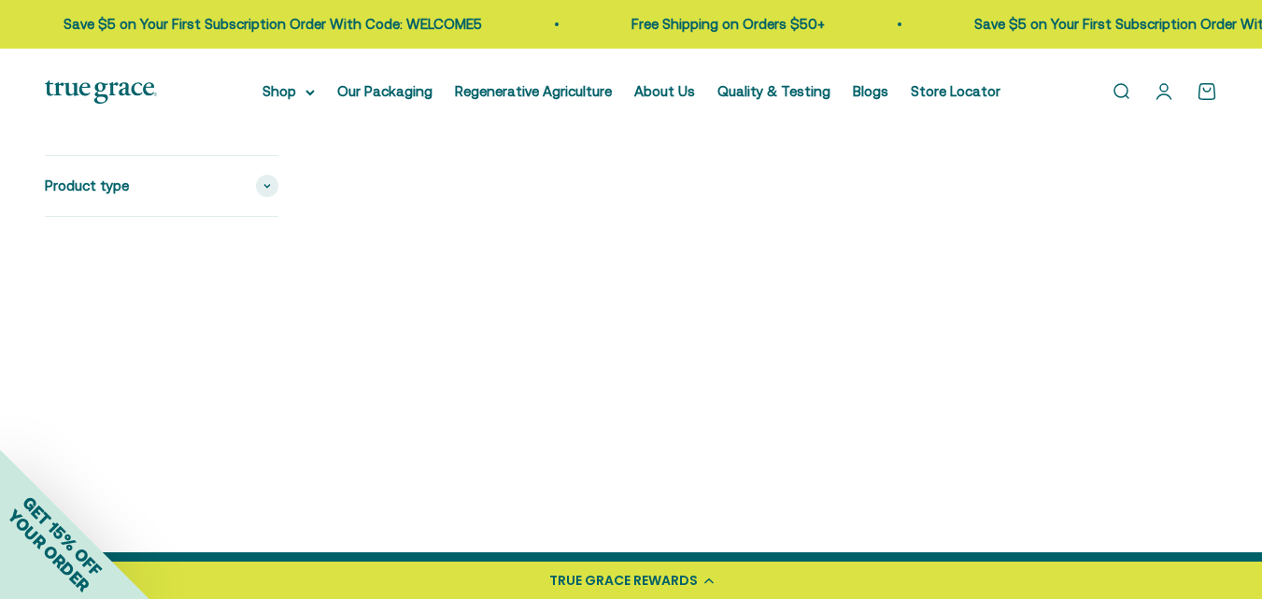
click at [437, 247] on img at bounding box center [464, 254] width 283 height 283
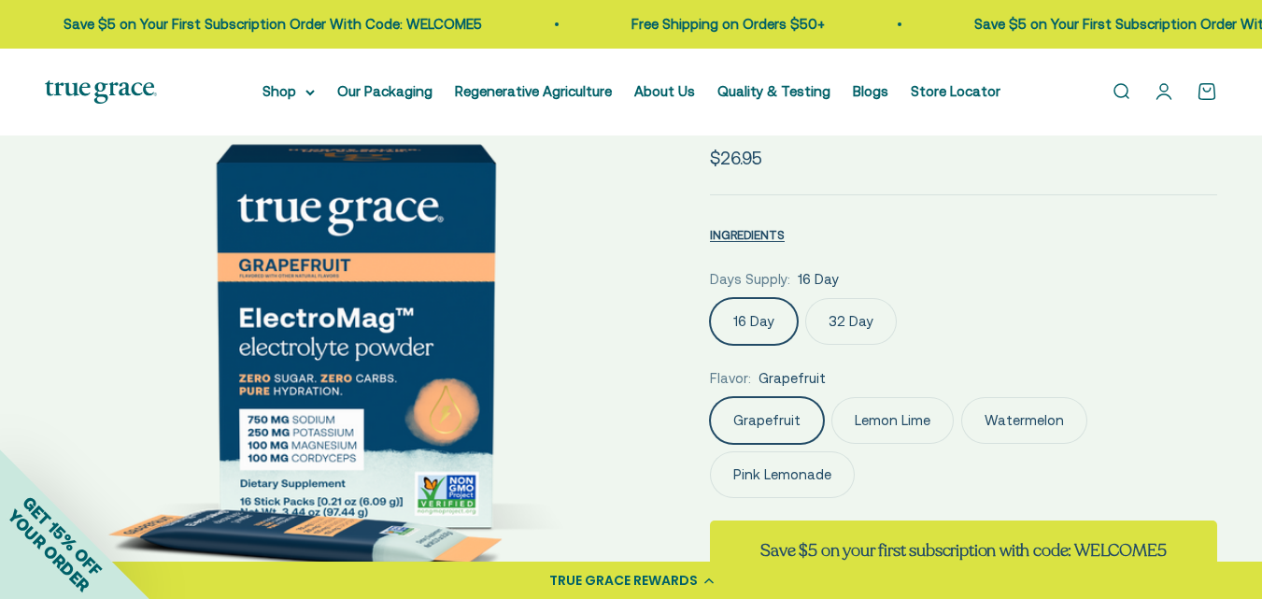
select select "3"
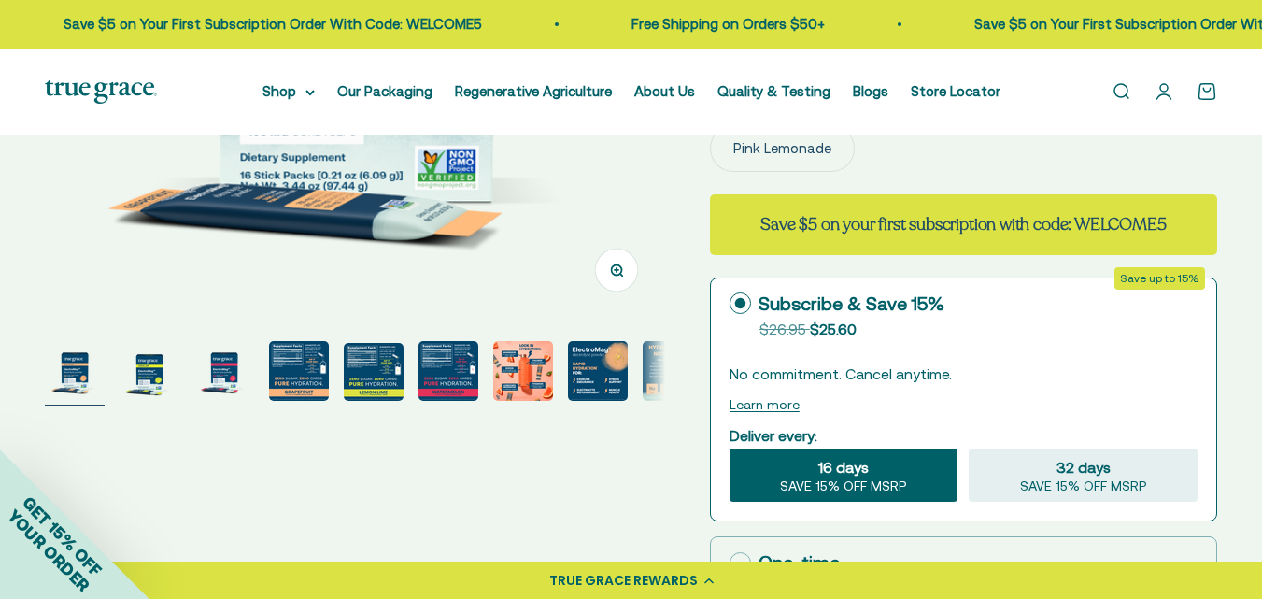
scroll to position [575, 0]
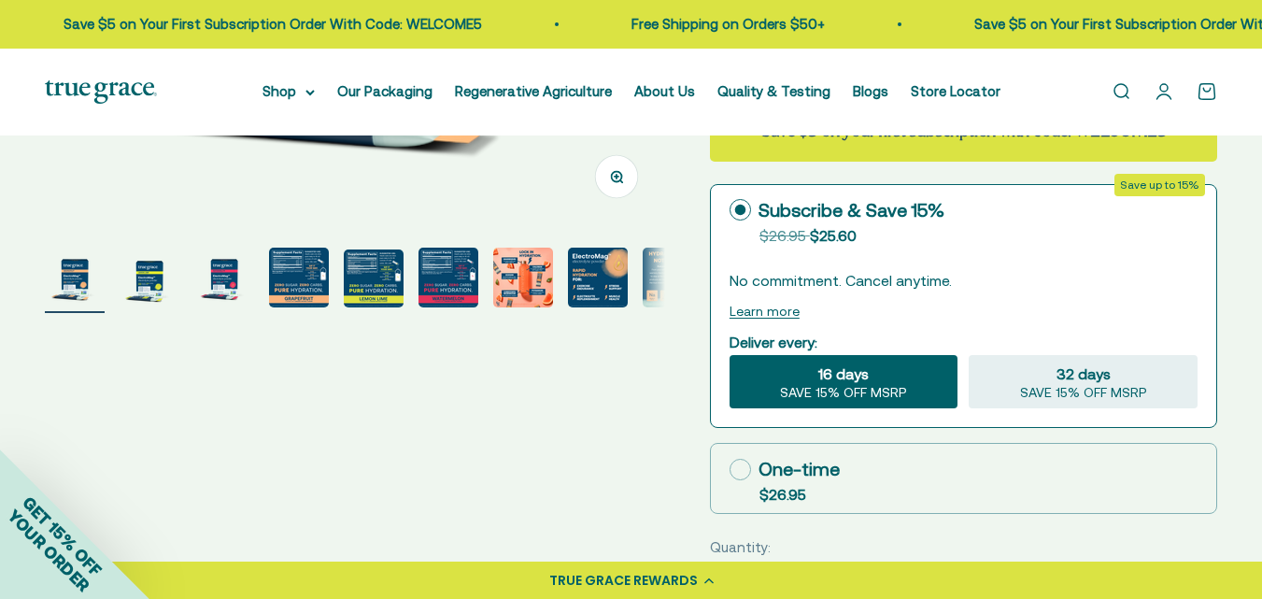
click at [649, 268] on img "Go to item 9" at bounding box center [673, 278] width 60 height 60
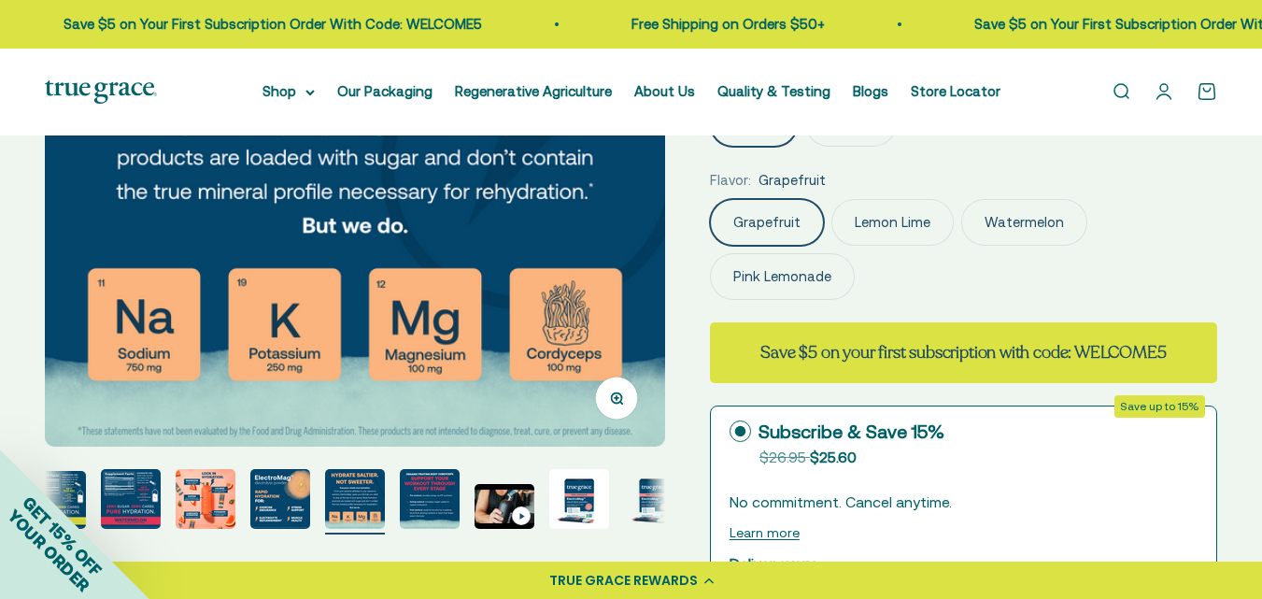
scroll to position [411, 0]
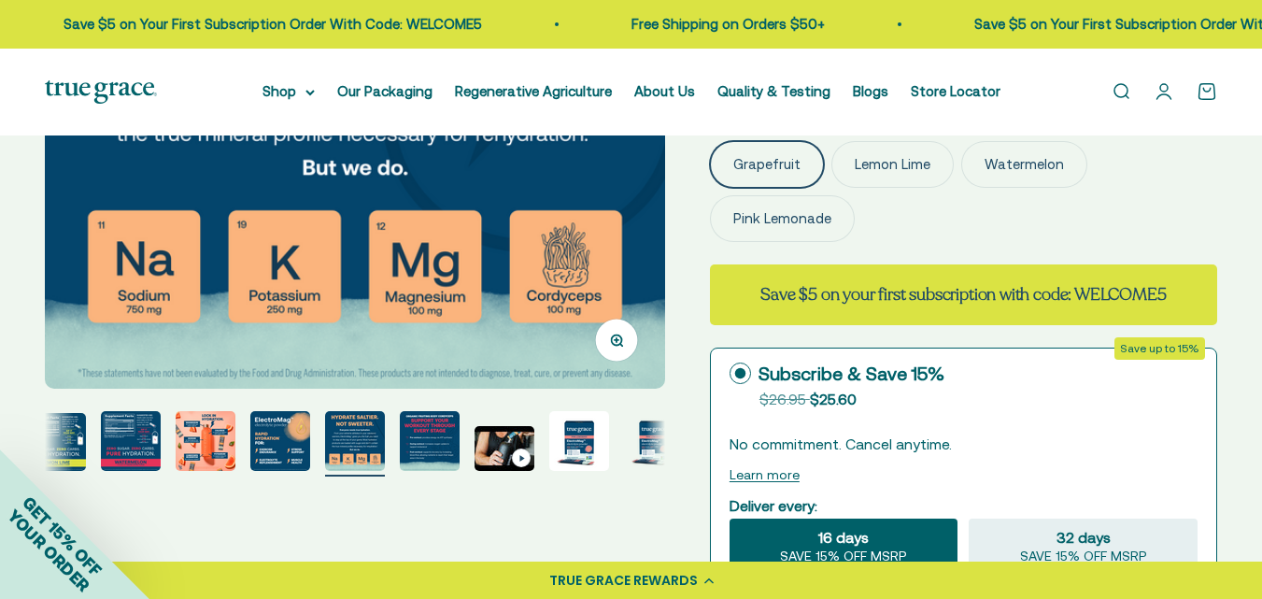
click at [577, 431] on img "Go to item 12" at bounding box center [579, 441] width 60 height 60
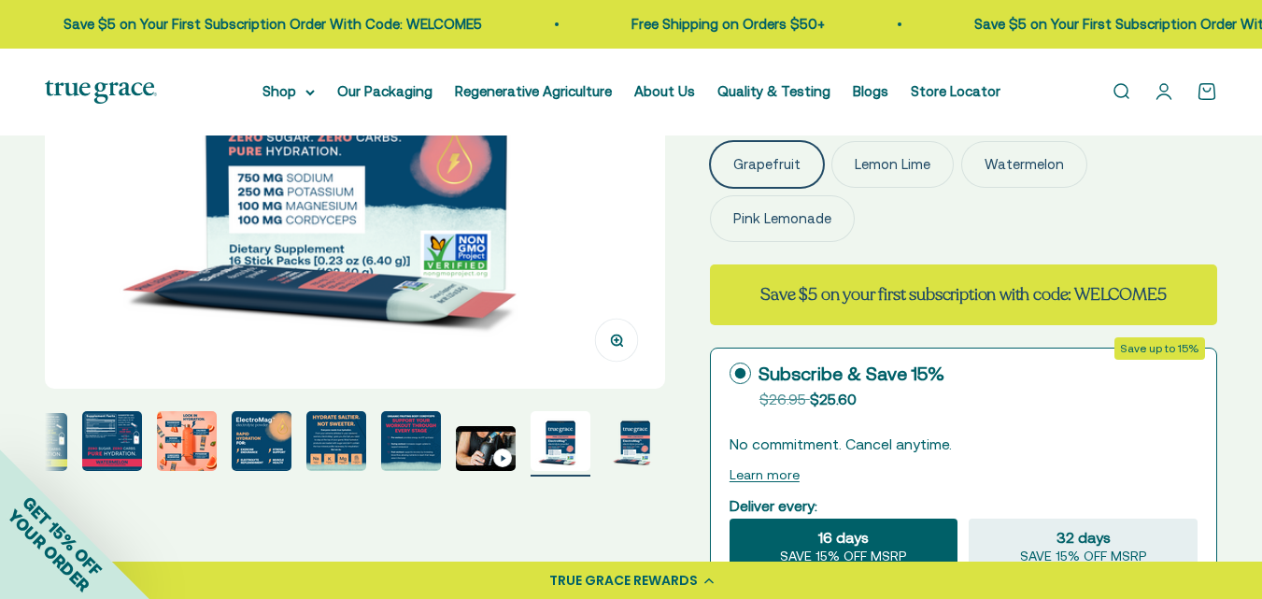
click at [500, 442] on img "Go to item 11" at bounding box center [486, 448] width 60 height 45
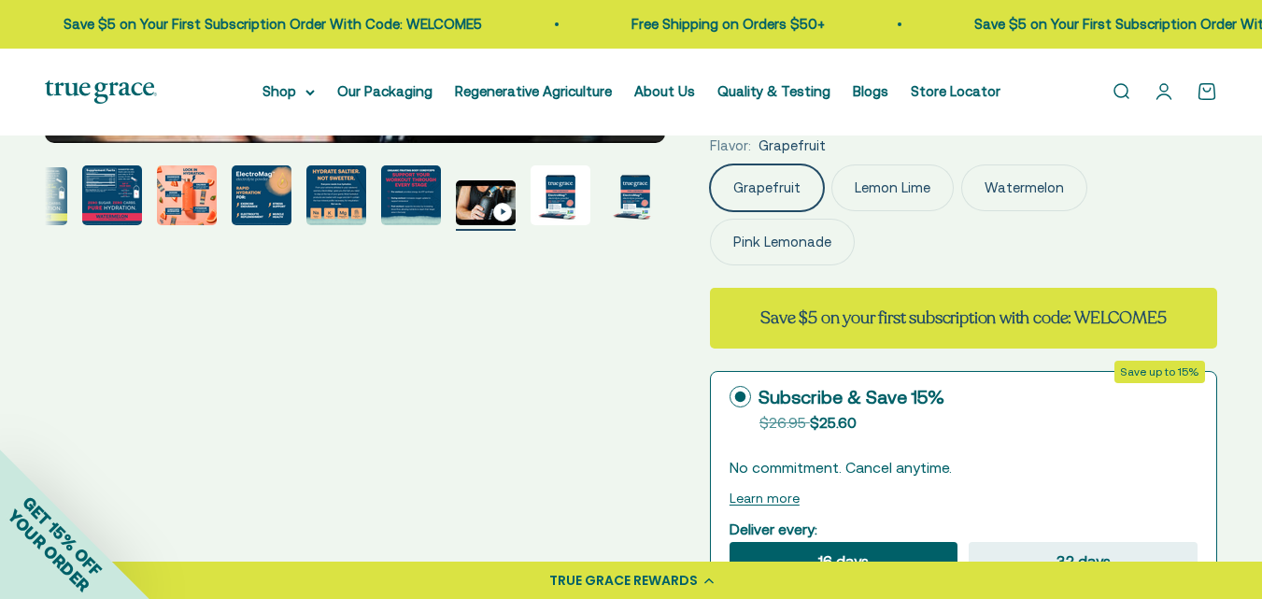
scroll to position [364, 0]
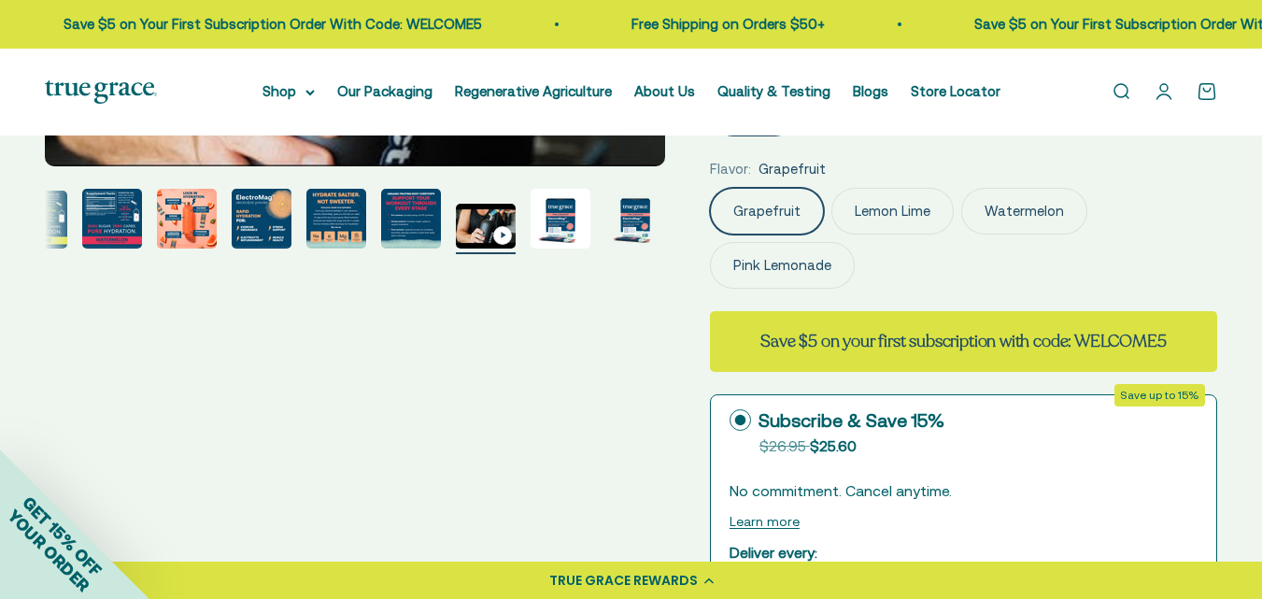
click at [406, 215] on img "Go to item 10" at bounding box center [411, 219] width 60 height 60
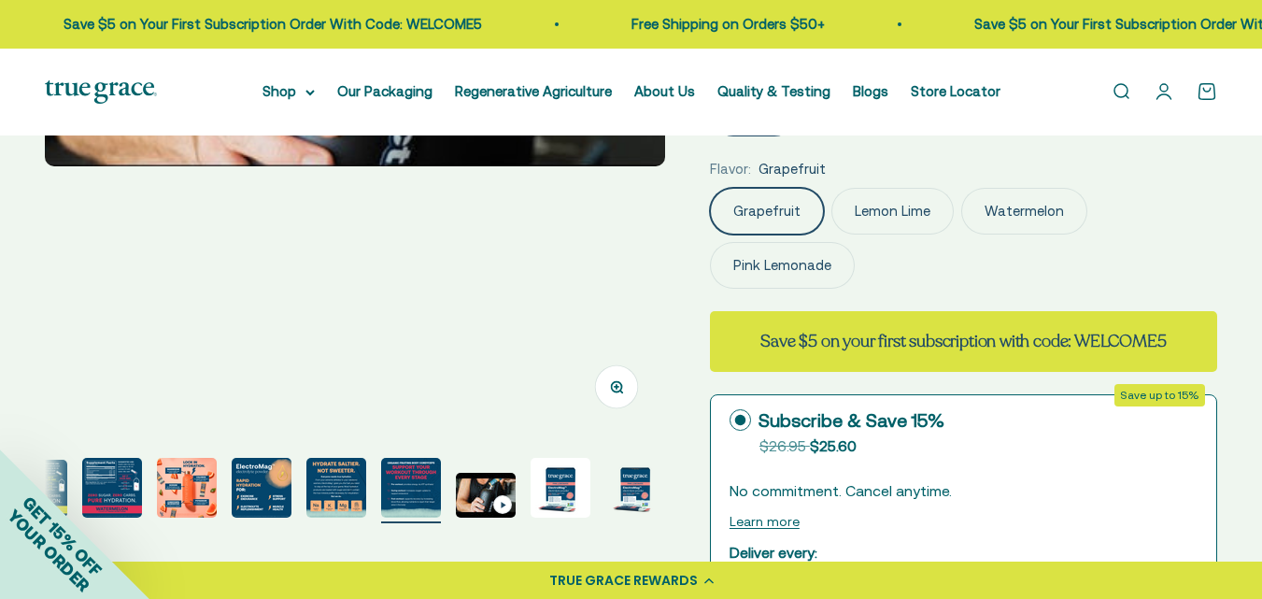
scroll to position [0, 5683]
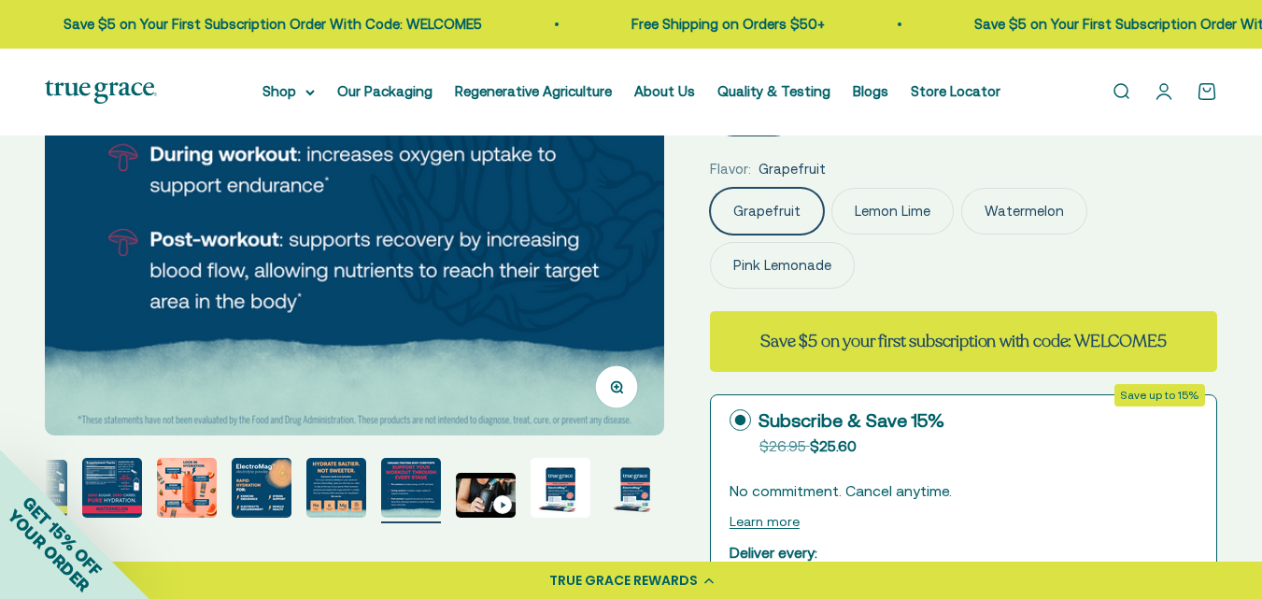
click at [331, 484] on img "Go to item 9" at bounding box center [336, 488] width 60 height 60
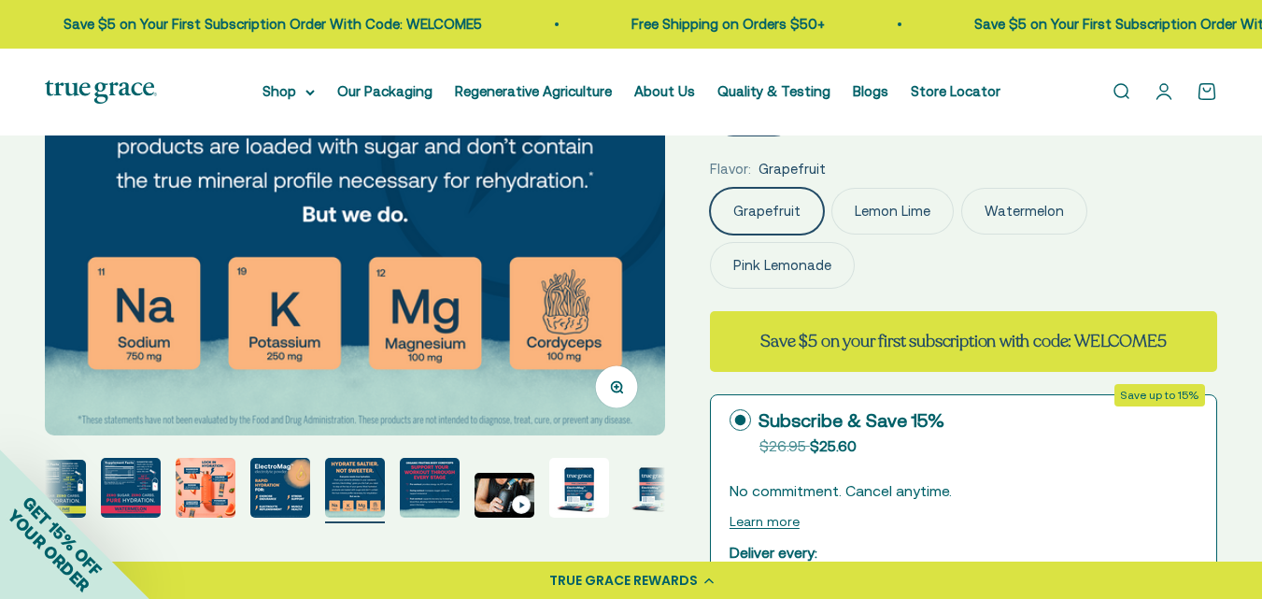
click at [206, 475] on img "Go to item 7" at bounding box center [206, 488] width 60 height 60
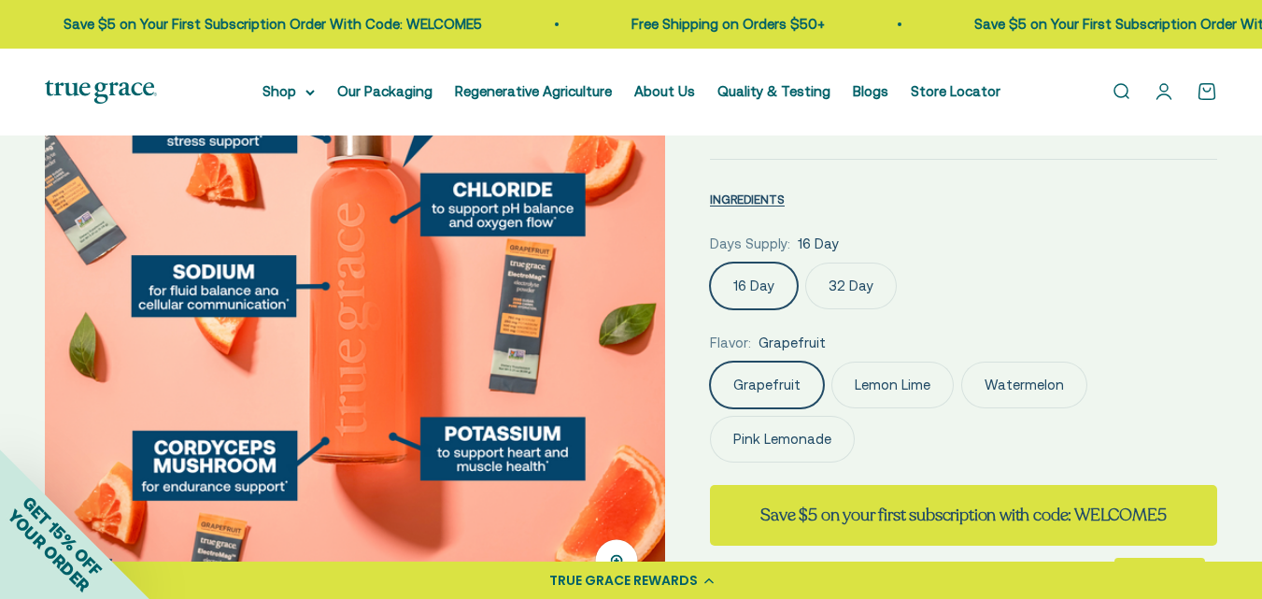
scroll to position [0, 0]
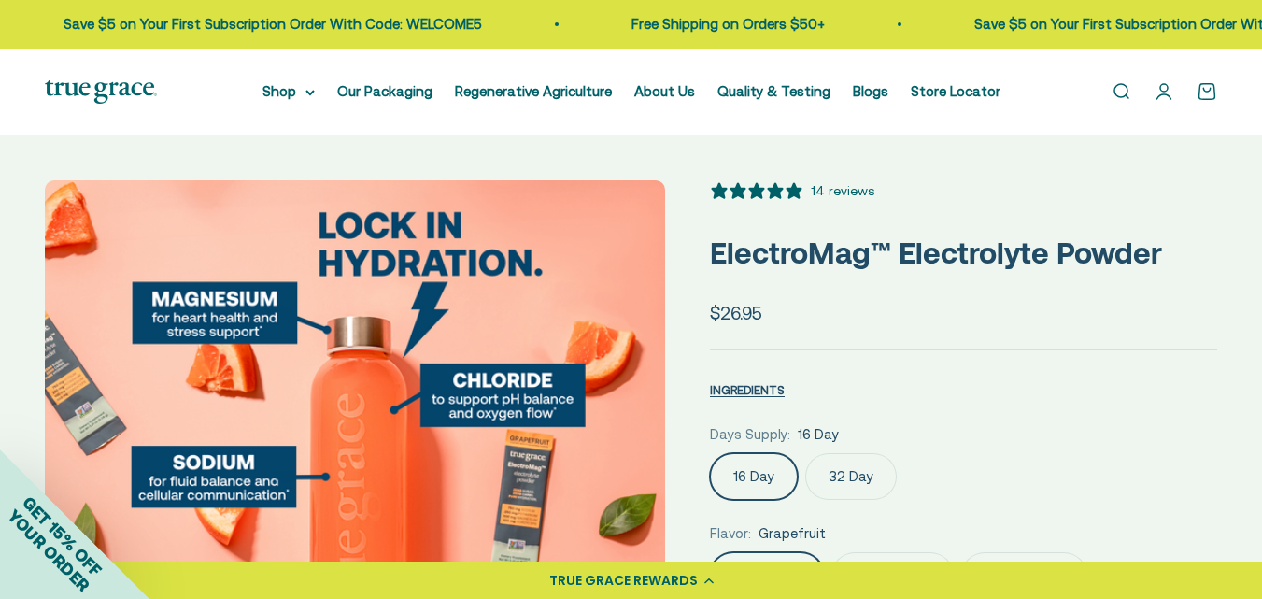
click at [850, 474] on label "32 Day" at bounding box center [851, 476] width 92 height 47
click at [710, 453] on input "32 Day" at bounding box center [709, 452] width 1 height 1
